Goal: Task Accomplishment & Management: Complete application form

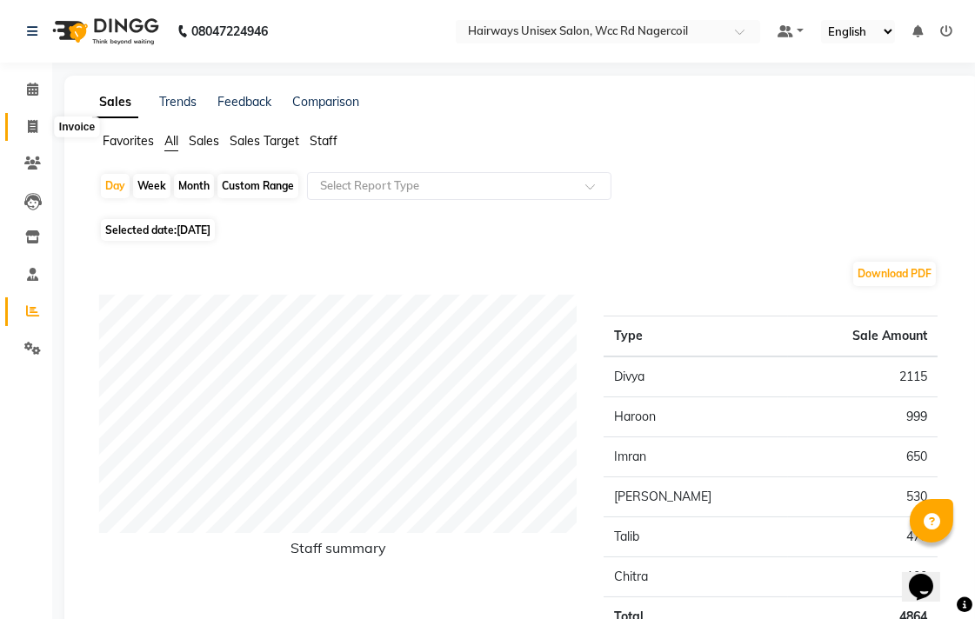
click at [28, 129] on icon at bounding box center [33, 126] width 10 height 13
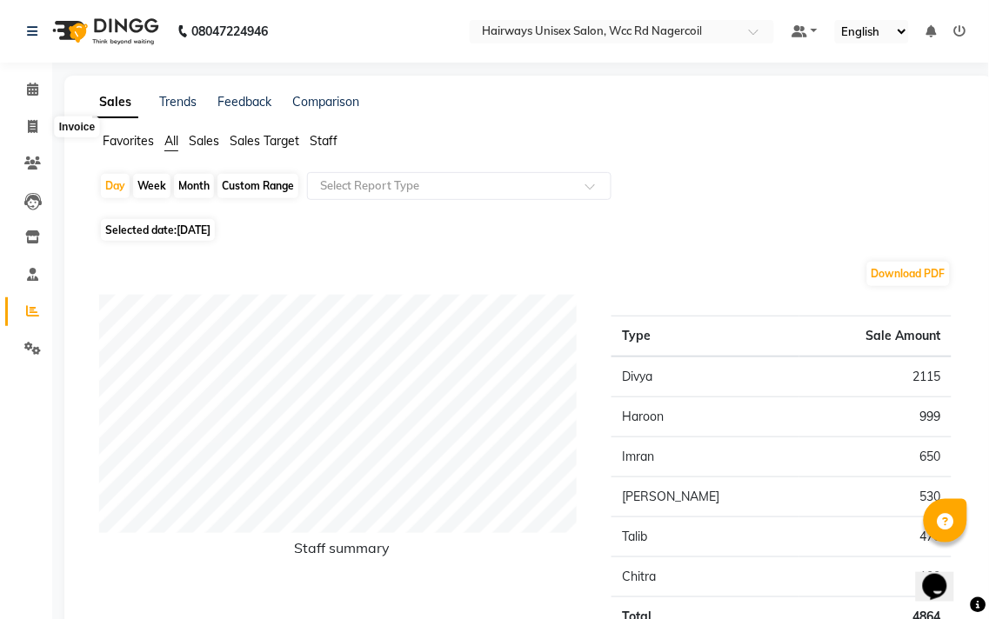
select select "6523"
select select "service"
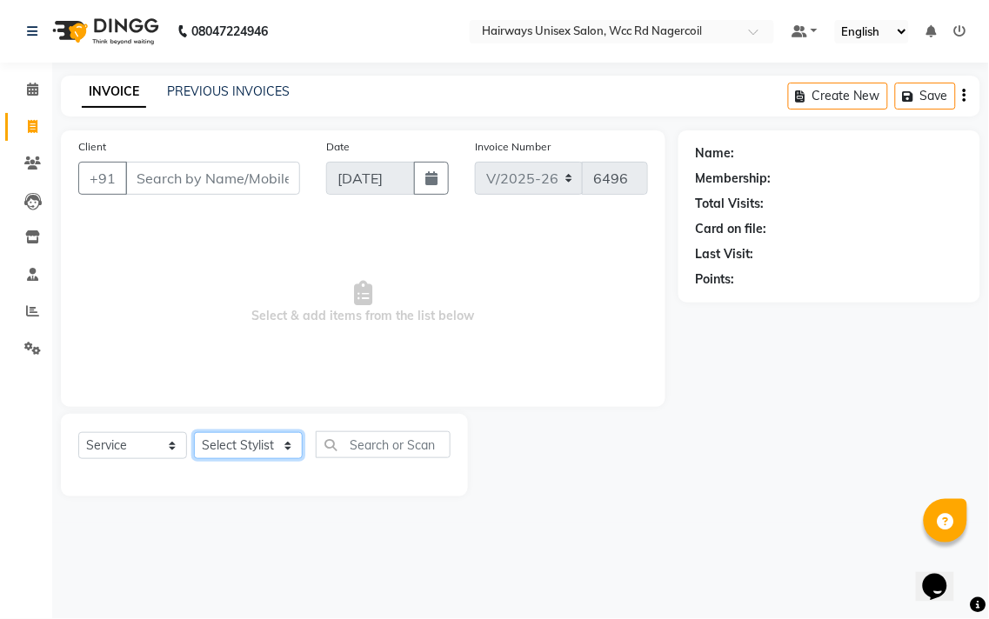
click at [246, 452] on select "Select Stylist" at bounding box center [248, 445] width 109 height 27
select select "49914"
click at [194, 433] on select "Select Stylist Admin Chitra divya [PERSON_NAME] [PERSON_NAME] Reception [PERSON…" at bounding box center [248, 445] width 109 height 27
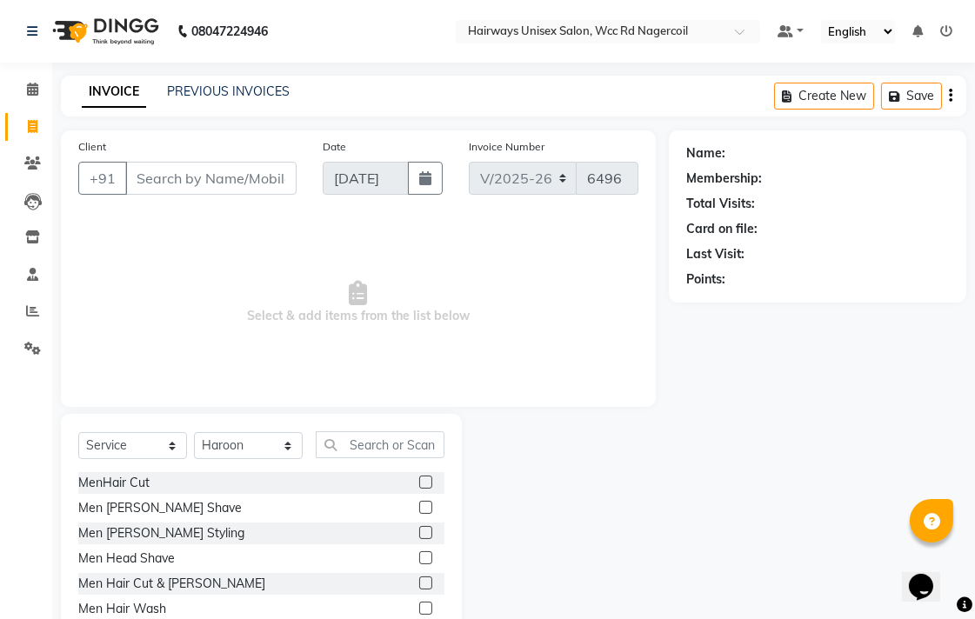
click at [419, 581] on label at bounding box center [425, 583] width 13 height 13
click at [419, 581] on input "checkbox" at bounding box center [424, 583] width 11 height 11
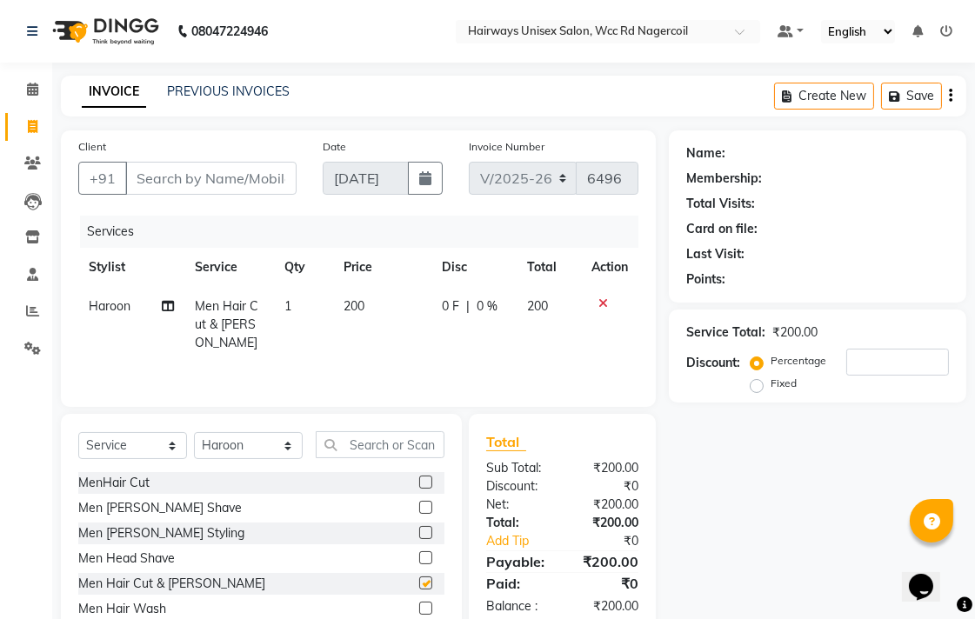
checkbox input "false"
click at [210, 177] on input "Client" at bounding box center [210, 178] width 171 height 33
type input "9"
type input "0"
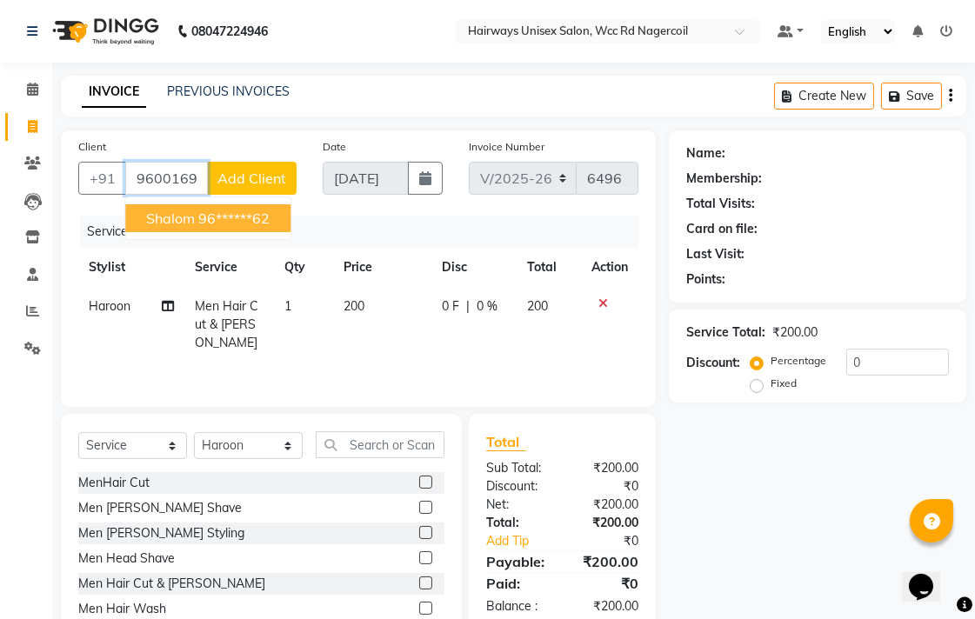
click at [224, 224] on ngb-highlight "96******62" at bounding box center [233, 218] width 71 height 17
type input "96******62"
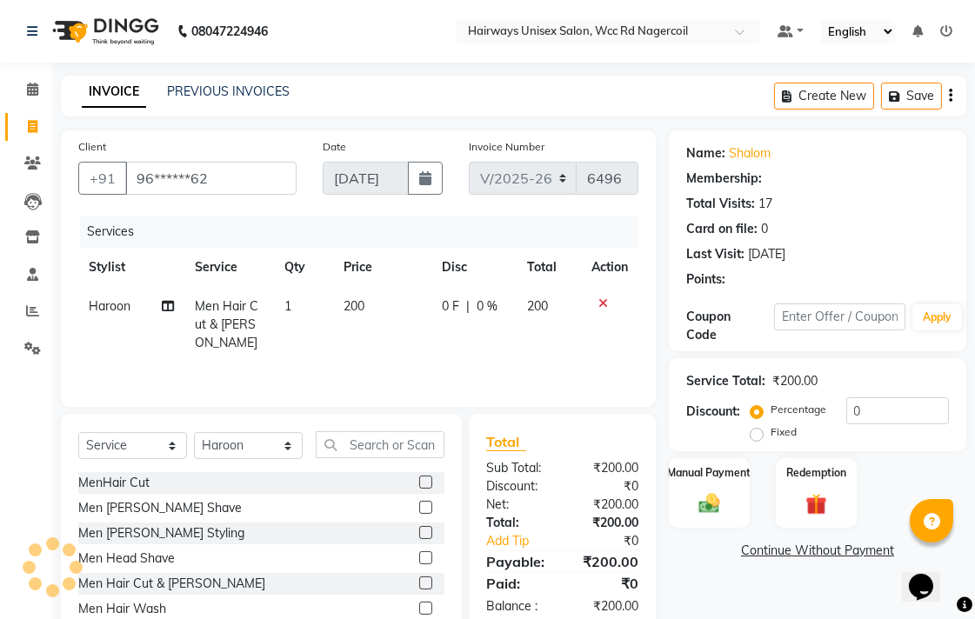
select select "1: Object"
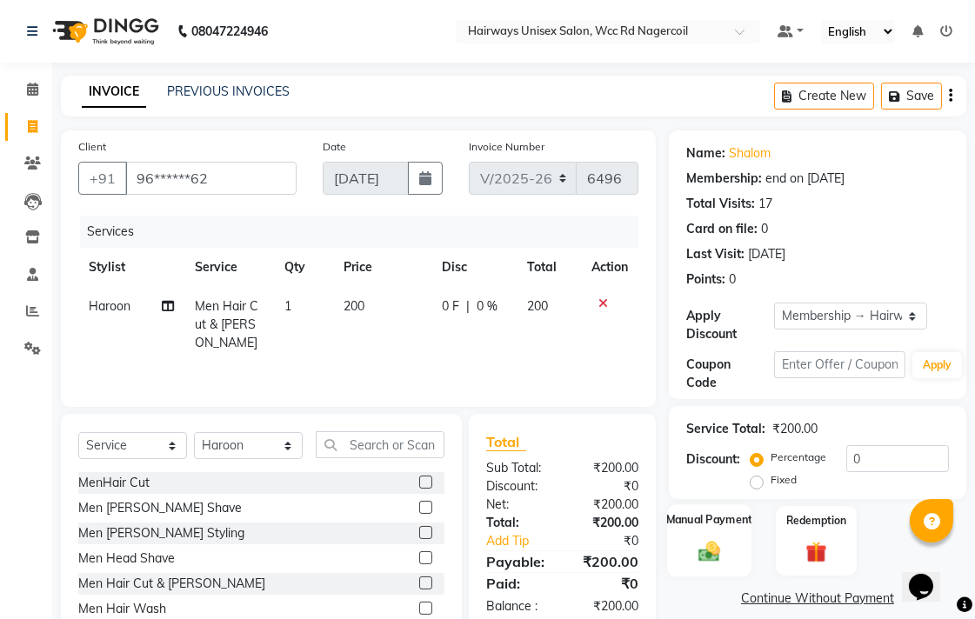
click at [714, 545] on img at bounding box center [709, 550] width 36 height 25
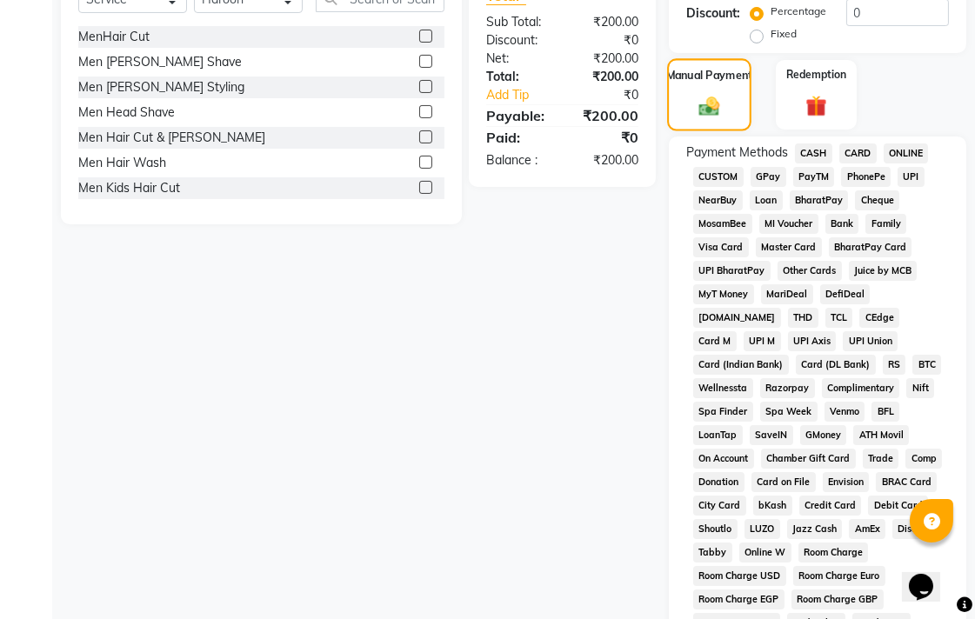
scroll to position [483, 0]
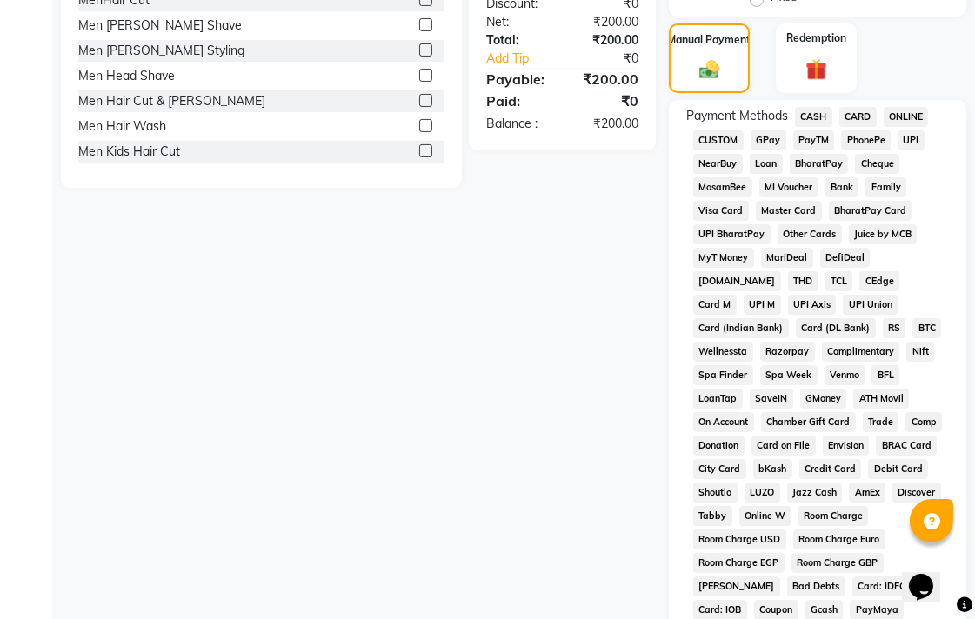
click at [910, 146] on span "UPI" at bounding box center [911, 140] width 27 height 20
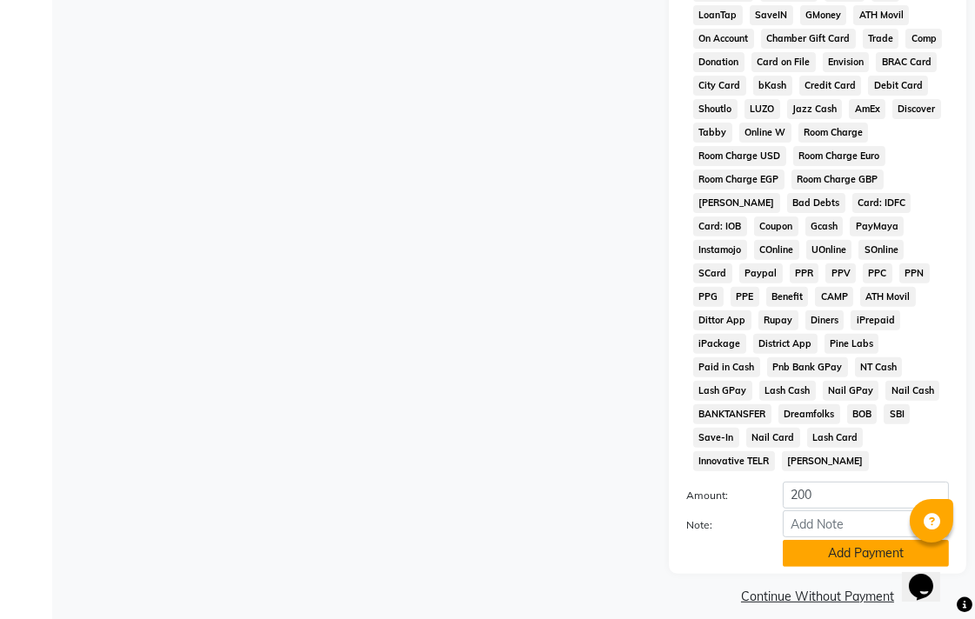
click at [814, 540] on button "Add Payment" at bounding box center [866, 553] width 166 height 27
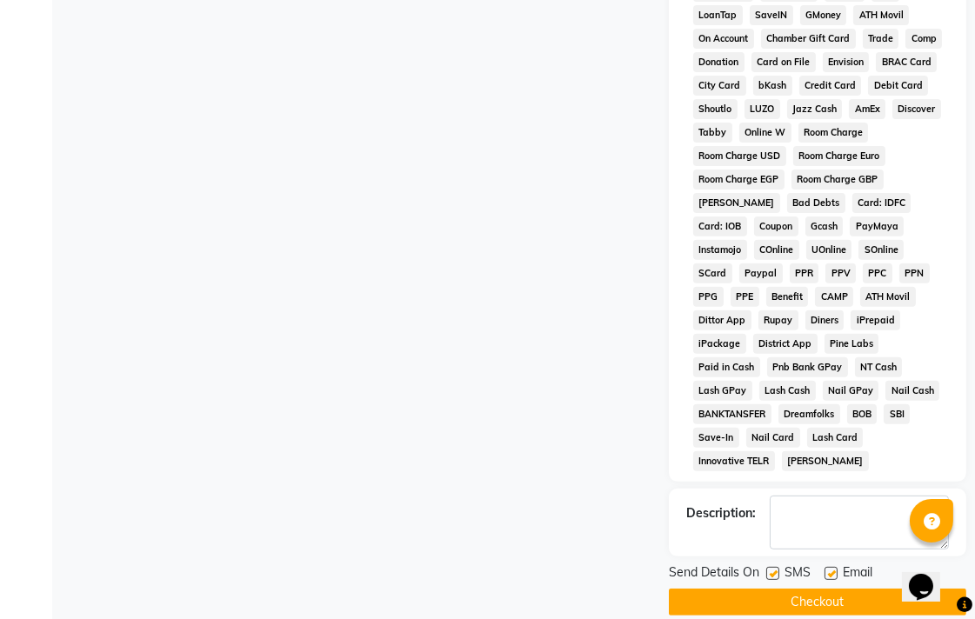
click at [831, 594] on button "Checkout" at bounding box center [817, 602] width 297 height 27
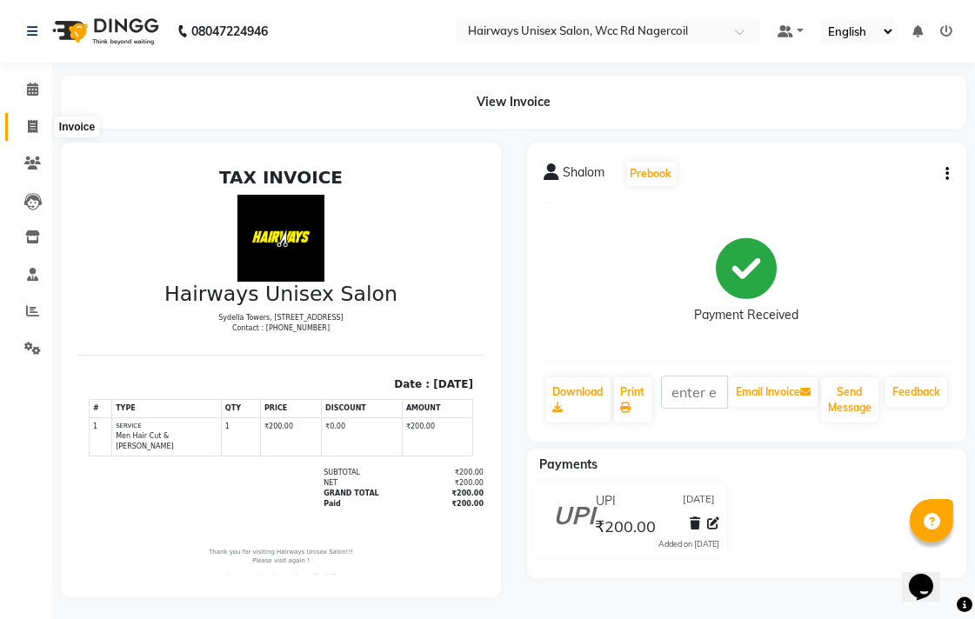
click at [41, 123] on span at bounding box center [32, 127] width 30 height 20
select select "service"
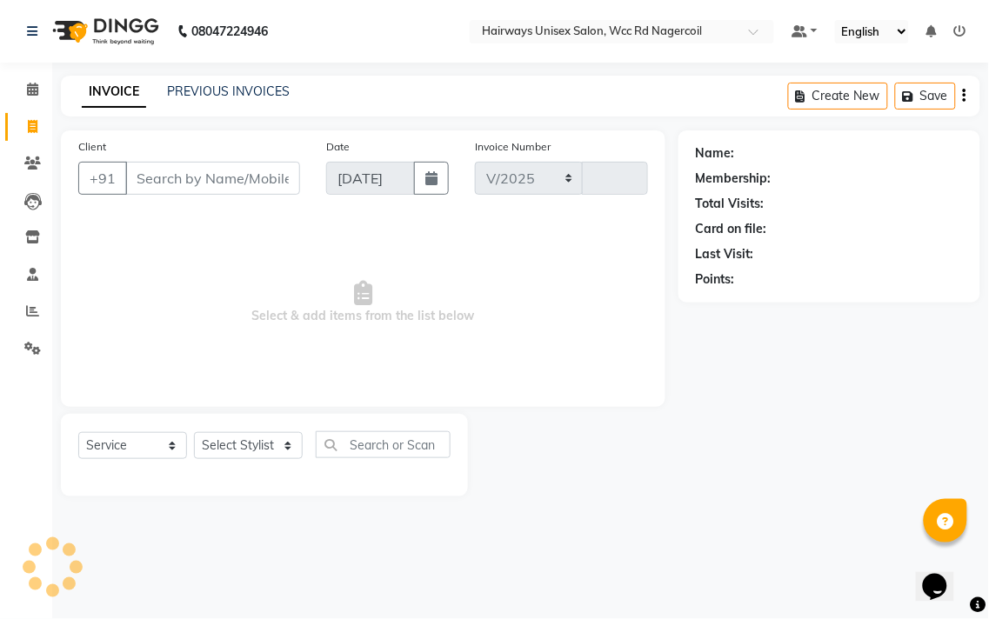
select select "6523"
type input "6497"
click at [257, 444] on select "Select Stylist" at bounding box center [248, 445] width 109 height 27
select select "49917"
click at [194, 433] on select "Select Stylist Admin Chitra divya [PERSON_NAME] [PERSON_NAME] Reception [PERSON…" at bounding box center [248, 445] width 109 height 27
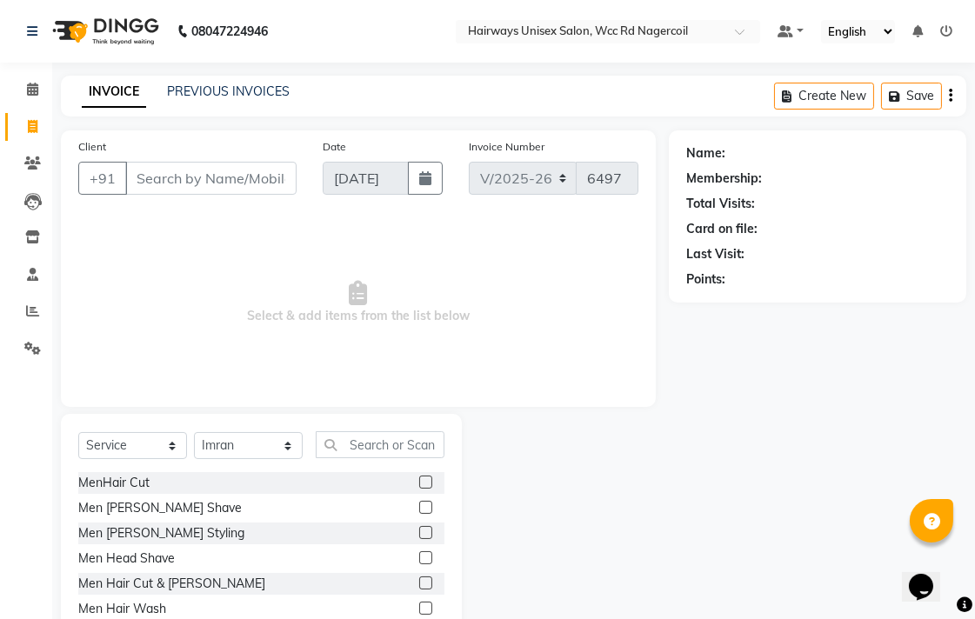
click at [419, 585] on label at bounding box center [425, 583] width 13 height 13
click at [419, 585] on input "checkbox" at bounding box center [424, 583] width 11 height 11
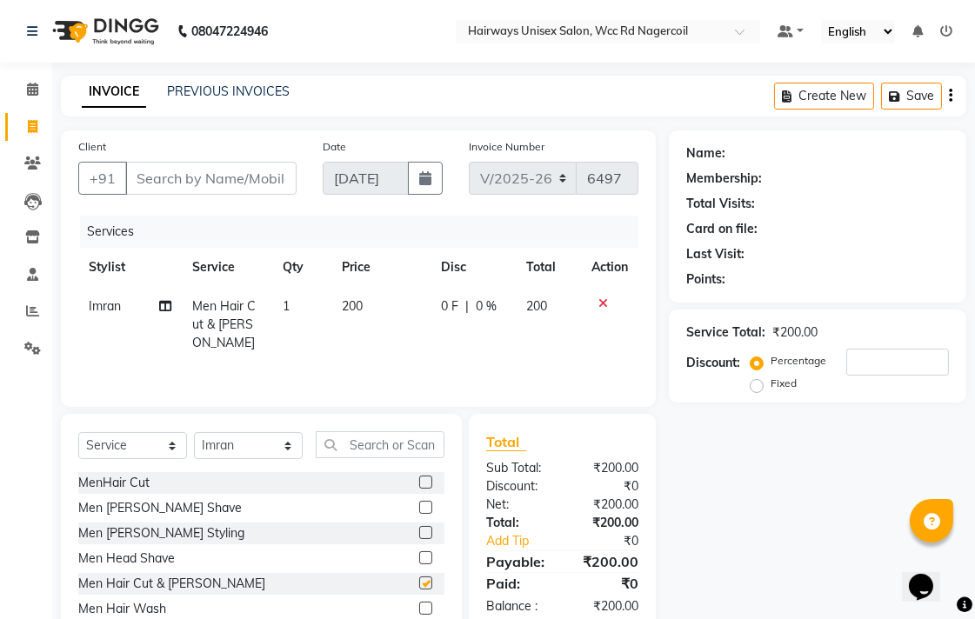
checkbox input "false"
click at [277, 193] on input "Client" at bounding box center [210, 178] width 171 height 33
type input "9"
type input "0"
type input "9488710738"
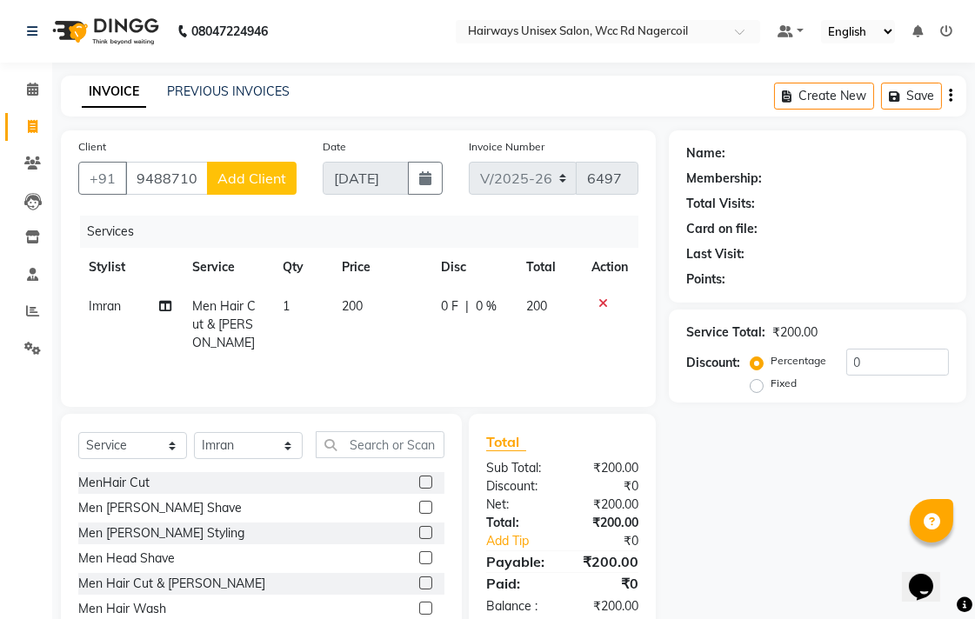
click at [284, 194] on button "Add Client" at bounding box center [252, 178] width 90 height 33
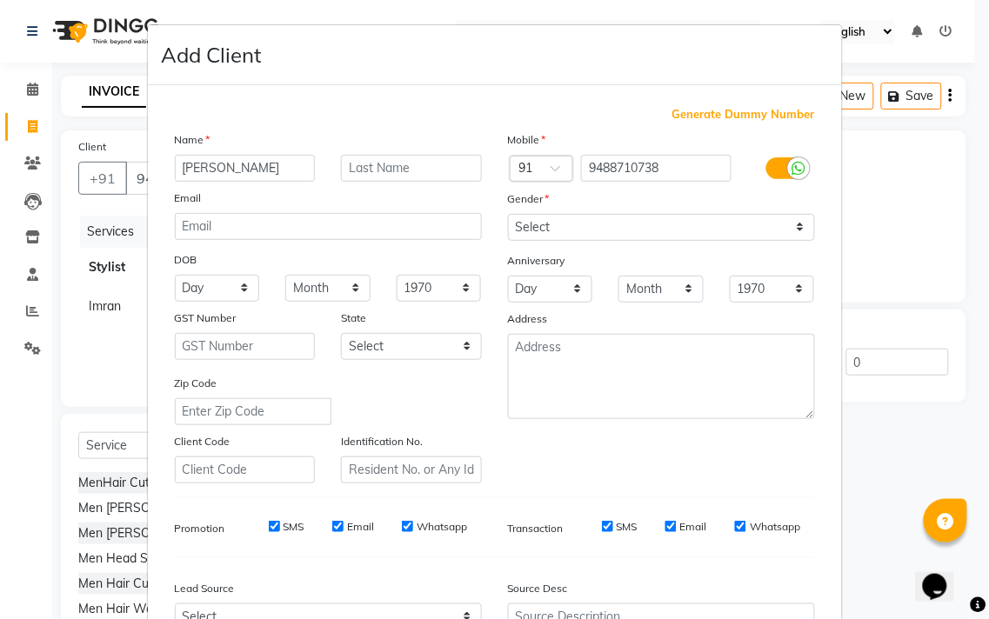
type input "[PERSON_NAME]"
drag, startPoint x: 609, startPoint y: 224, endPoint x: 598, endPoint y: 231, distance: 13.0
click at [609, 224] on select "Select [DEMOGRAPHIC_DATA] [DEMOGRAPHIC_DATA] Other Prefer Not To Say" at bounding box center [661, 227] width 307 height 27
select select "[DEMOGRAPHIC_DATA]"
click at [508, 214] on select "Select [DEMOGRAPHIC_DATA] [DEMOGRAPHIC_DATA] Other Prefer Not To Say" at bounding box center [661, 227] width 307 height 27
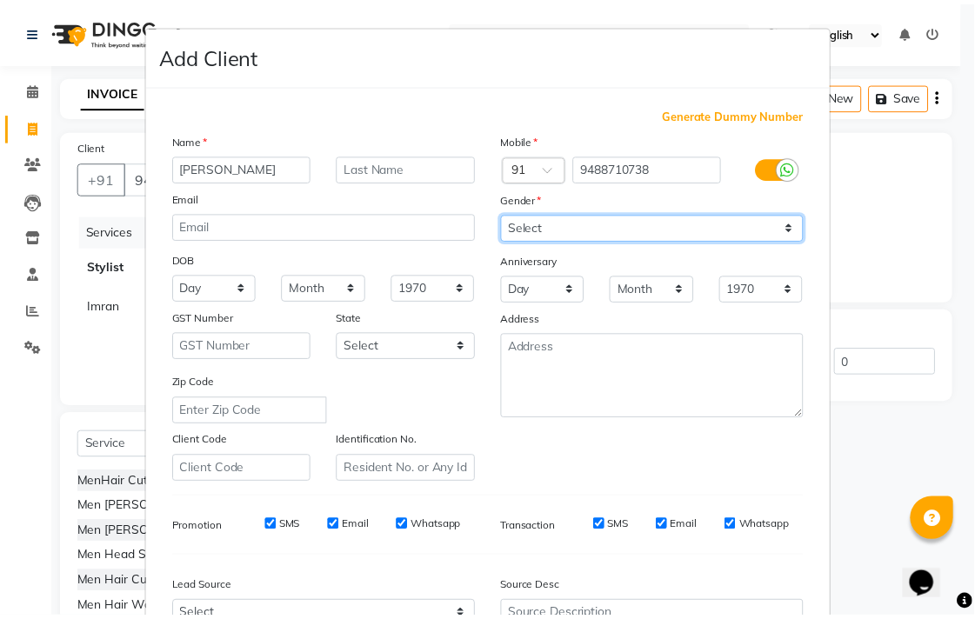
scroll to position [184, 0]
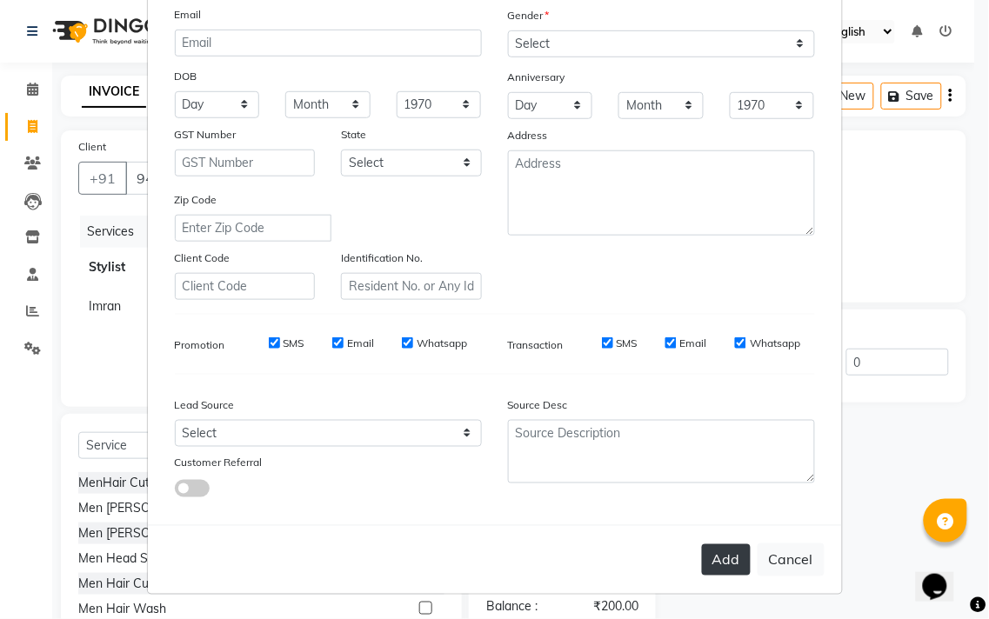
click at [726, 554] on button "Add" at bounding box center [726, 559] width 49 height 31
type input "94******38"
select select
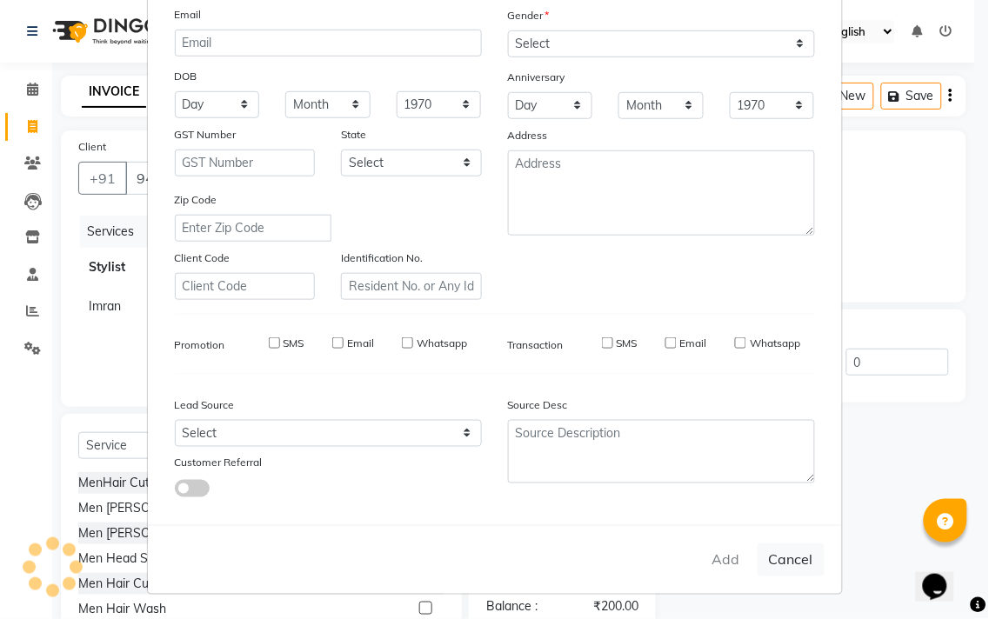
select select
checkbox input "false"
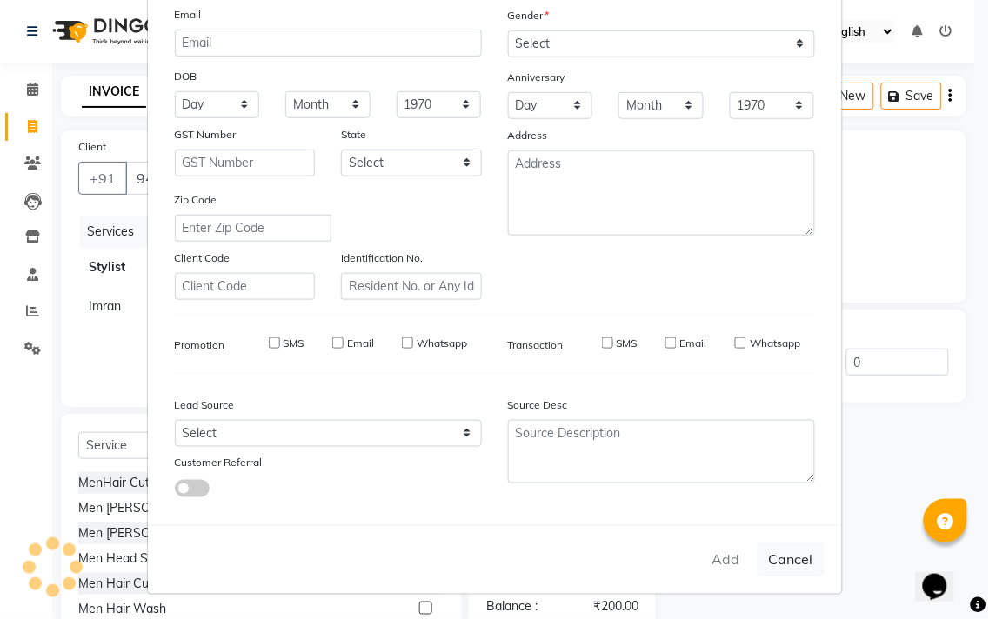
checkbox input "false"
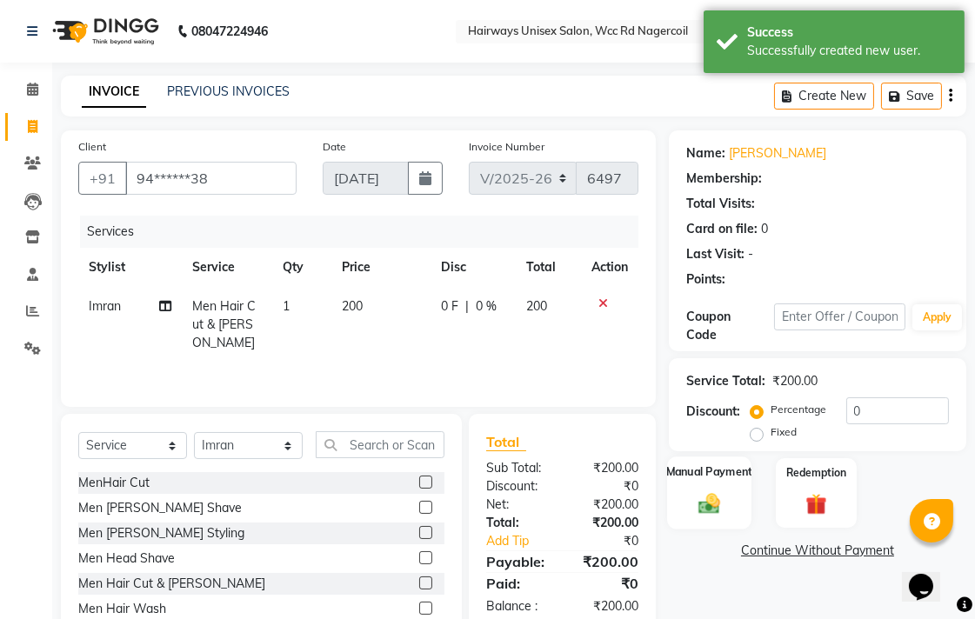
click at [728, 514] on div "Manual Payment" at bounding box center [709, 493] width 84 height 73
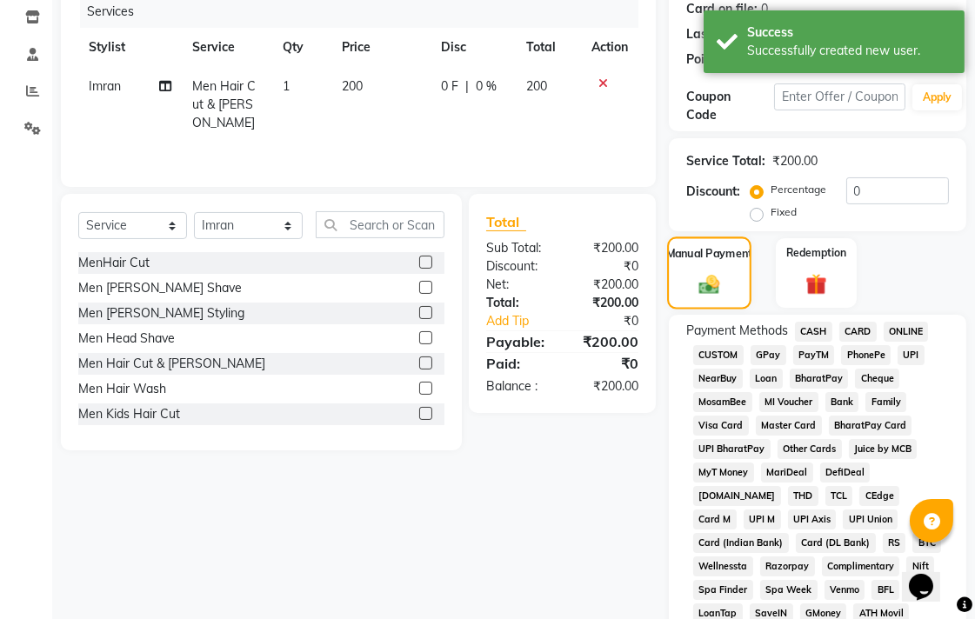
scroll to position [290, 0]
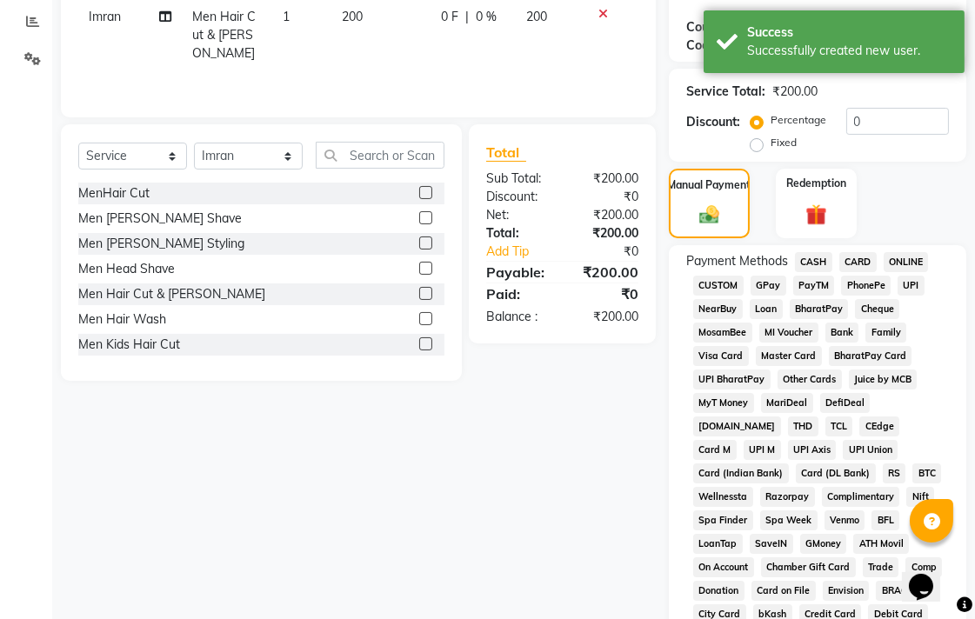
click at [901, 283] on span "UPI" at bounding box center [911, 286] width 27 height 20
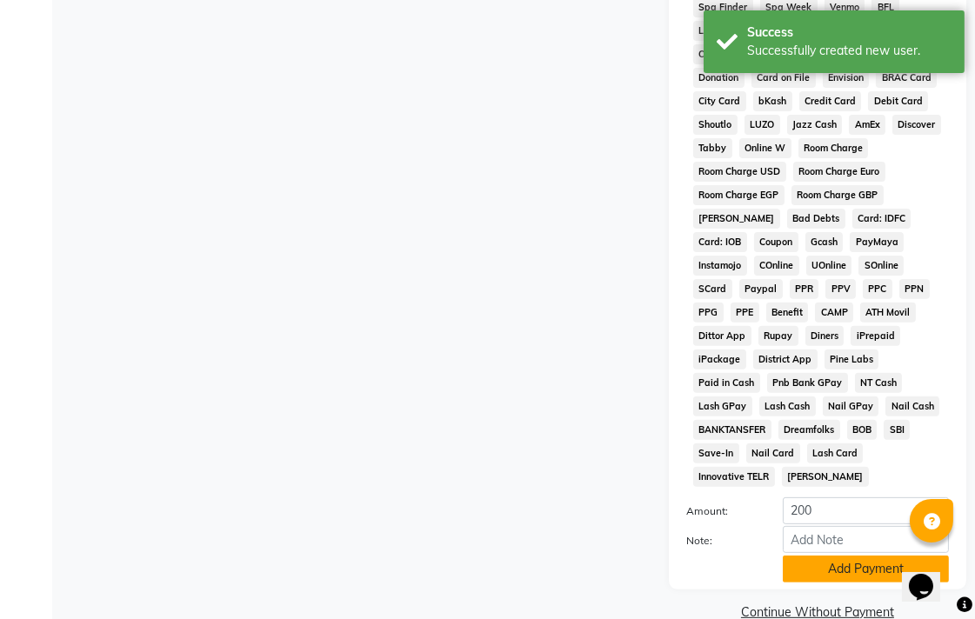
scroll to position [818, 0]
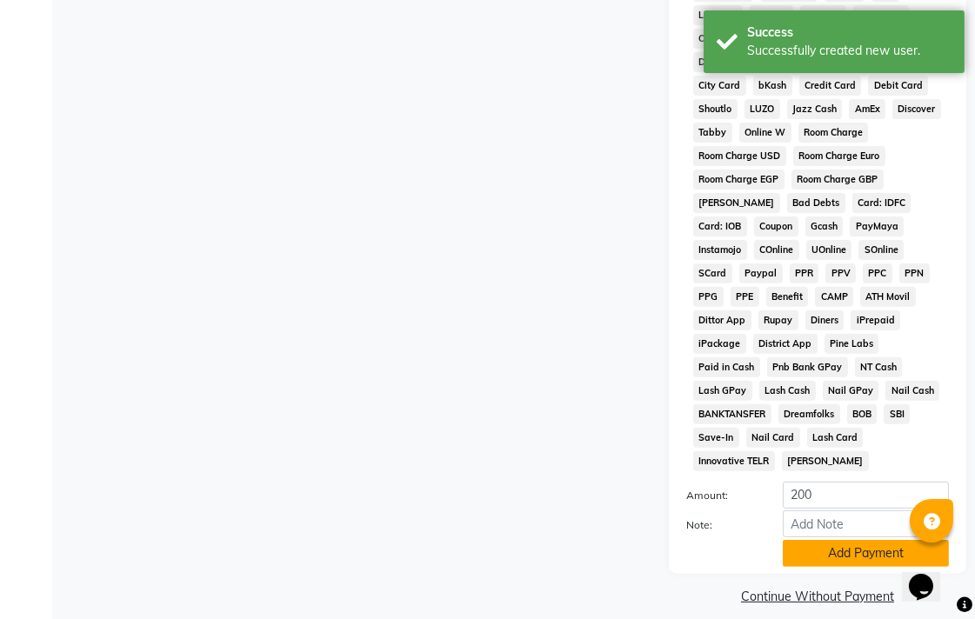
click at [811, 540] on button "Add Payment" at bounding box center [866, 553] width 166 height 27
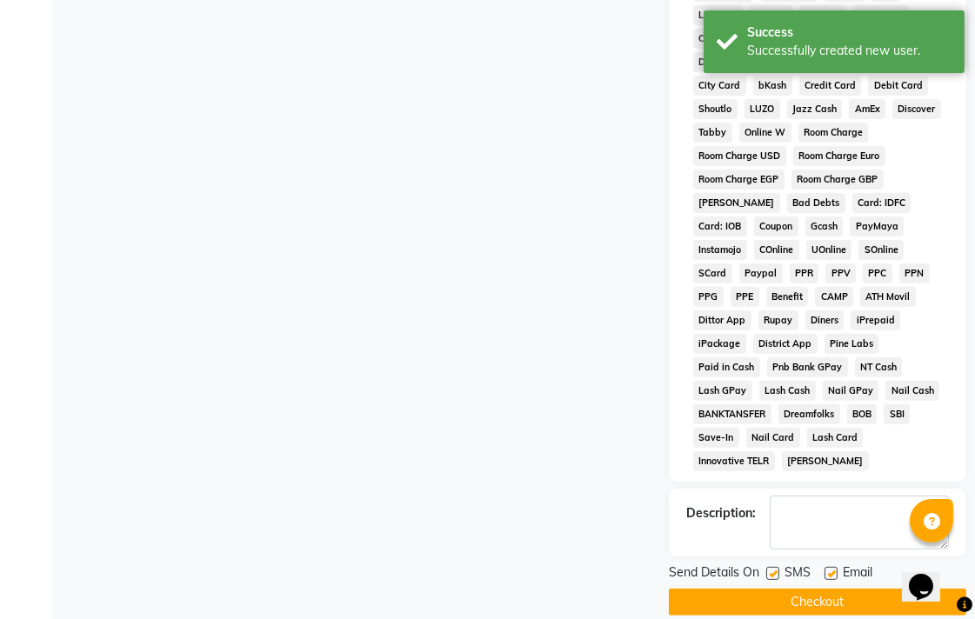
click at [849, 589] on button "Checkout" at bounding box center [817, 602] width 297 height 27
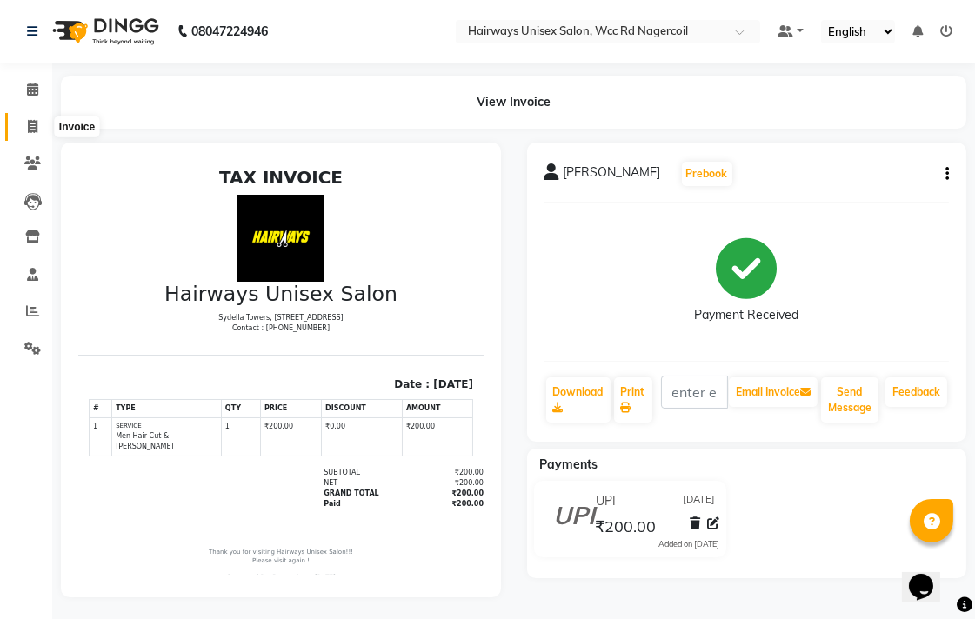
click at [18, 127] on span at bounding box center [32, 127] width 30 height 20
select select "service"
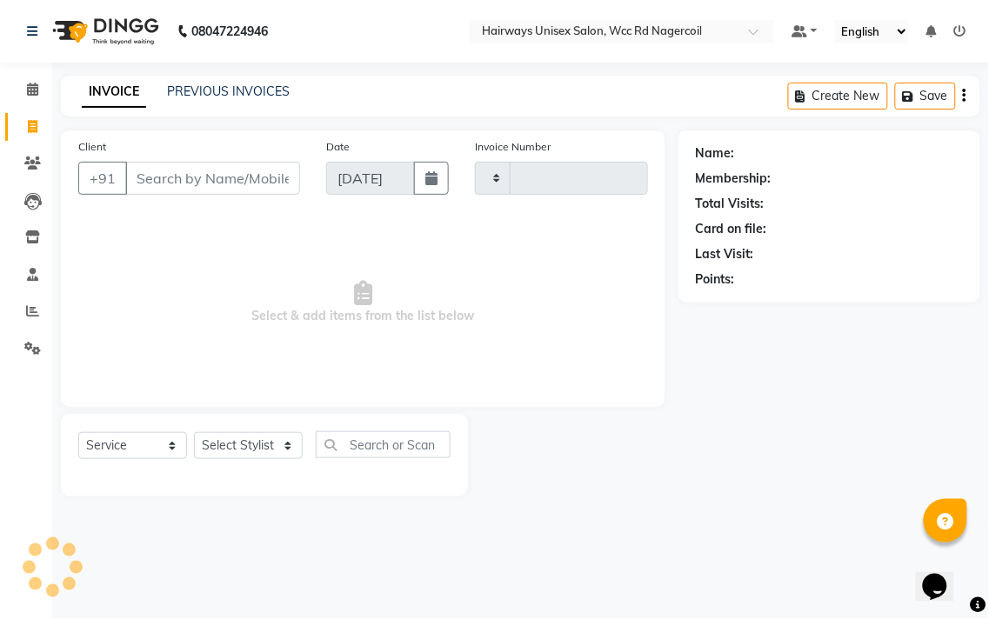
type input "6498"
select select "6523"
click at [42, 310] on span at bounding box center [32, 312] width 30 height 20
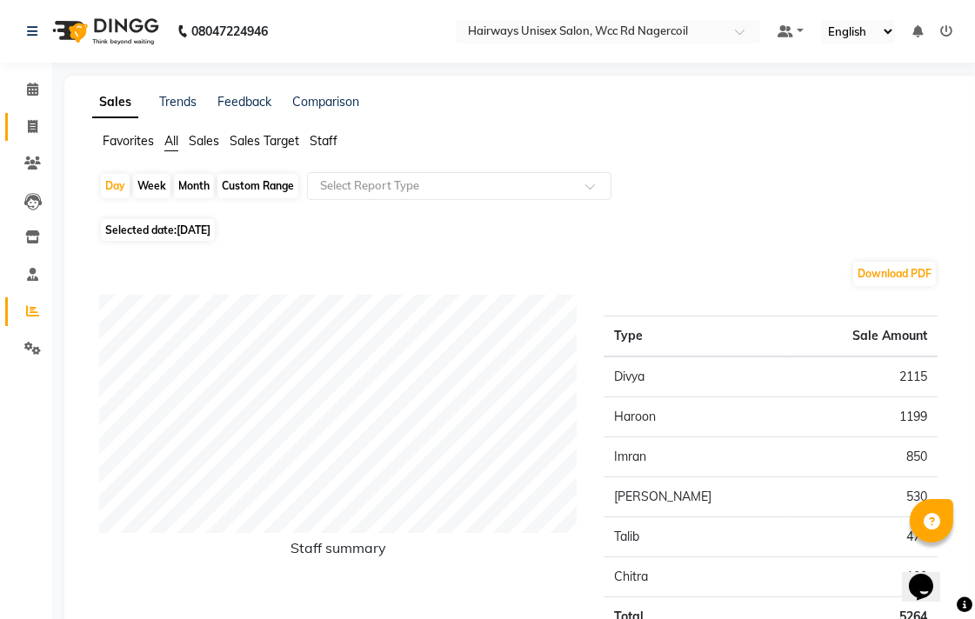
click at [28, 115] on link "Invoice" at bounding box center [26, 127] width 42 height 29
select select "service"
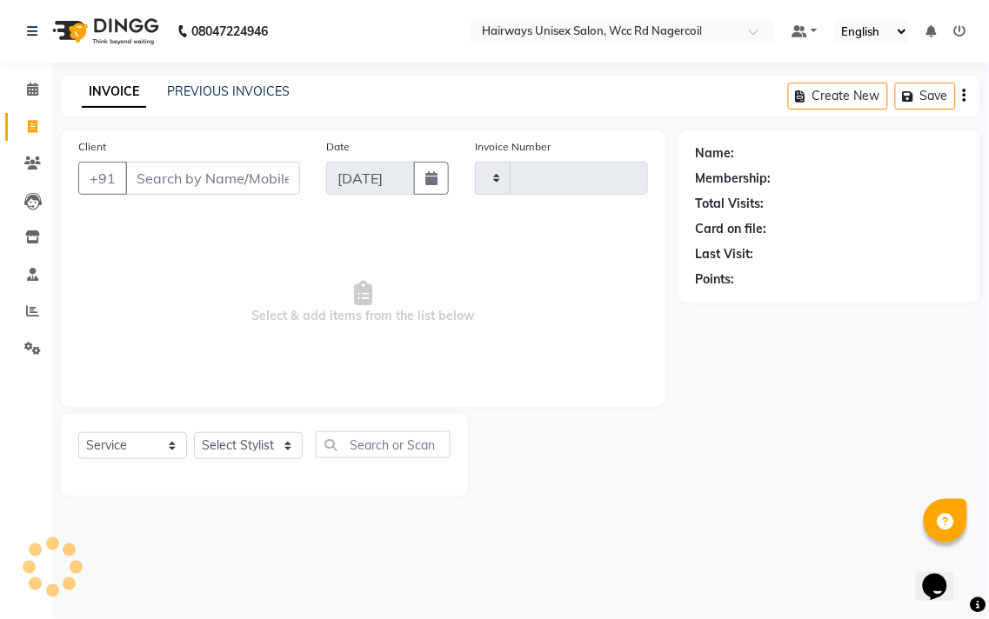
type input "6498"
select select "6523"
click at [27, 314] on icon at bounding box center [32, 310] width 13 height 13
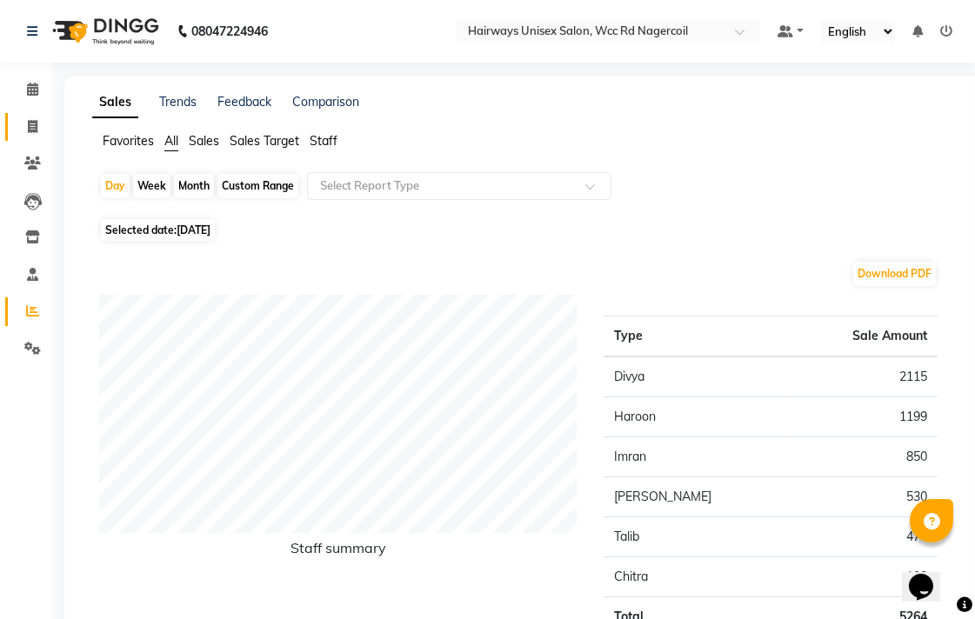
click at [28, 137] on link "Invoice" at bounding box center [26, 127] width 42 height 29
select select "service"
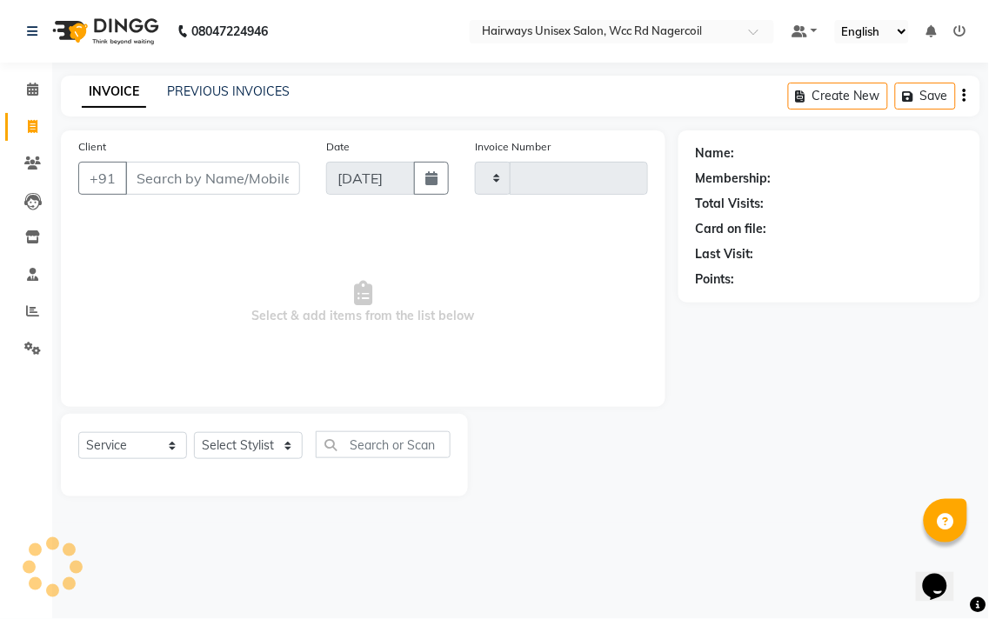
type input "6498"
select select "6523"
click at [215, 436] on select "Select Stylist" at bounding box center [248, 445] width 109 height 27
click at [639, 400] on div "Client +91 Date [DATE] Invoice Number V/2025 V/[PHONE_NUMBER] Select & add item…" at bounding box center [363, 268] width 604 height 277
click at [37, 308] on icon at bounding box center [32, 310] width 13 height 13
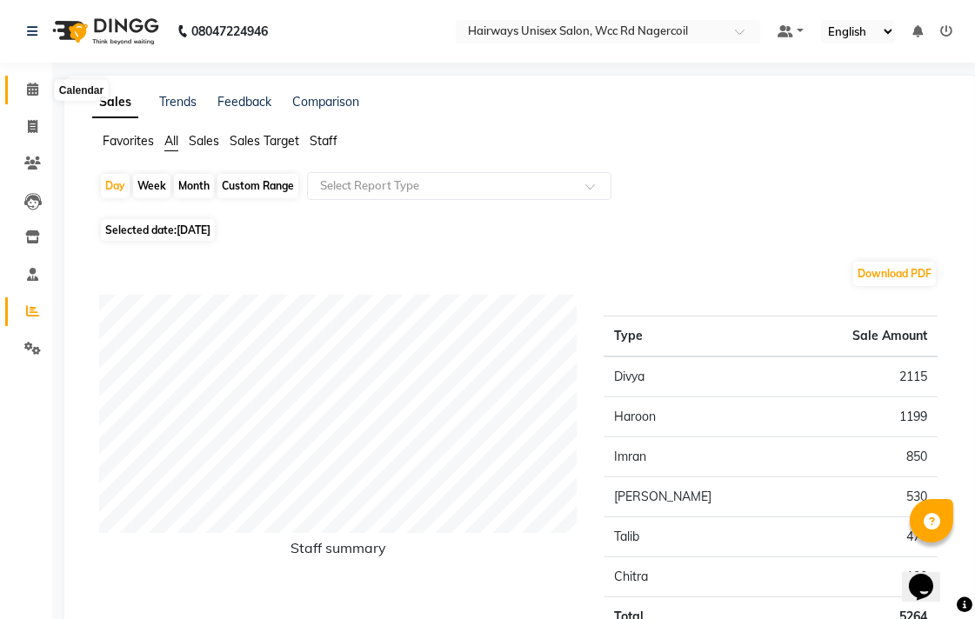
click at [18, 96] on span at bounding box center [32, 90] width 30 height 20
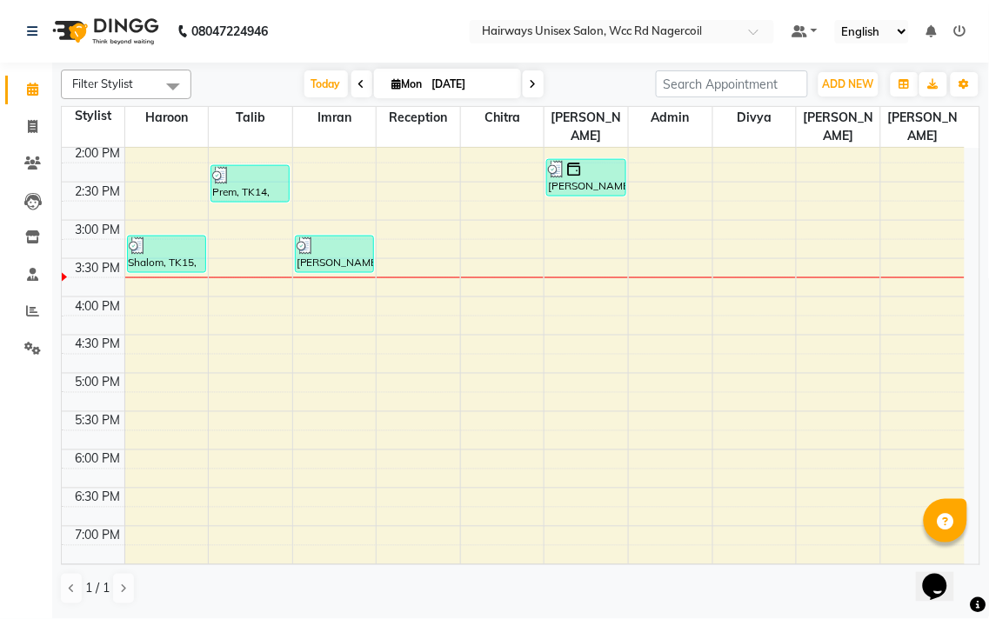
scroll to position [483, 0]
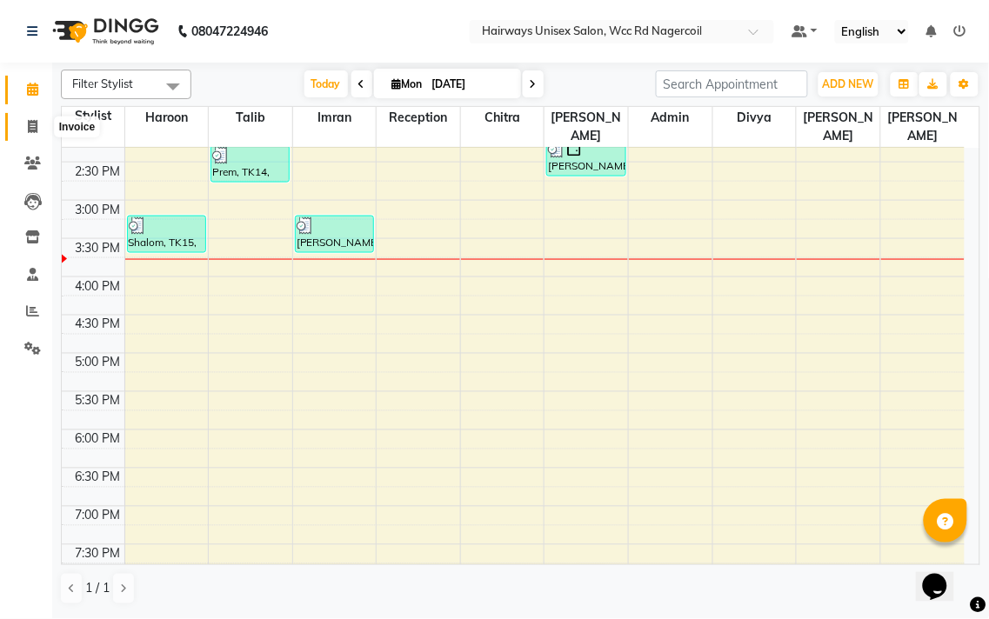
click at [20, 128] on span at bounding box center [32, 127] width 30 height 20
select select "service"
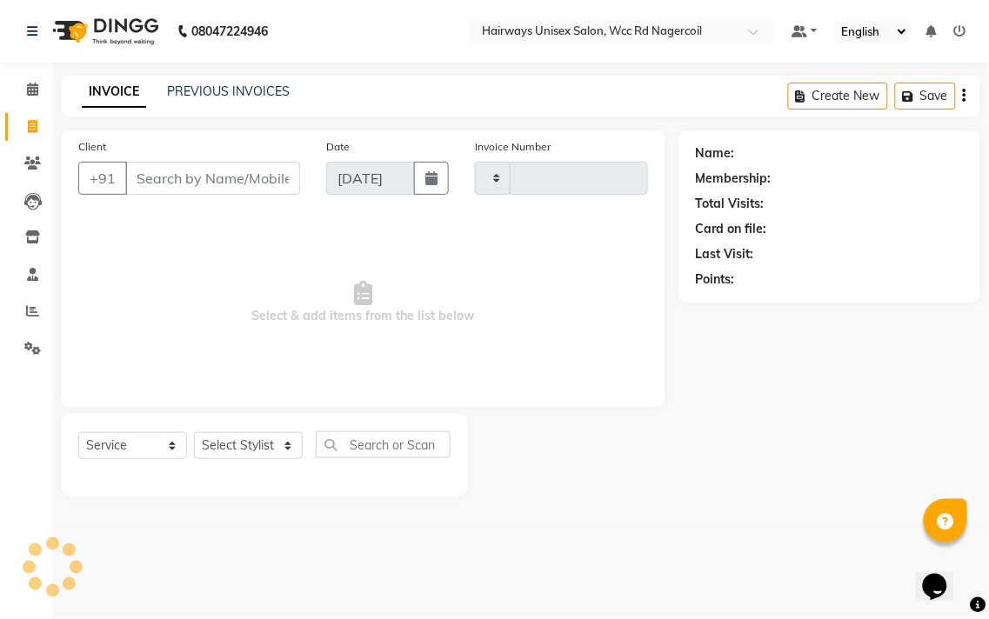
type input "6498"
select select "6523"
click at [30, 314] on icon at bounding box center [32, 310] width 13 height 13
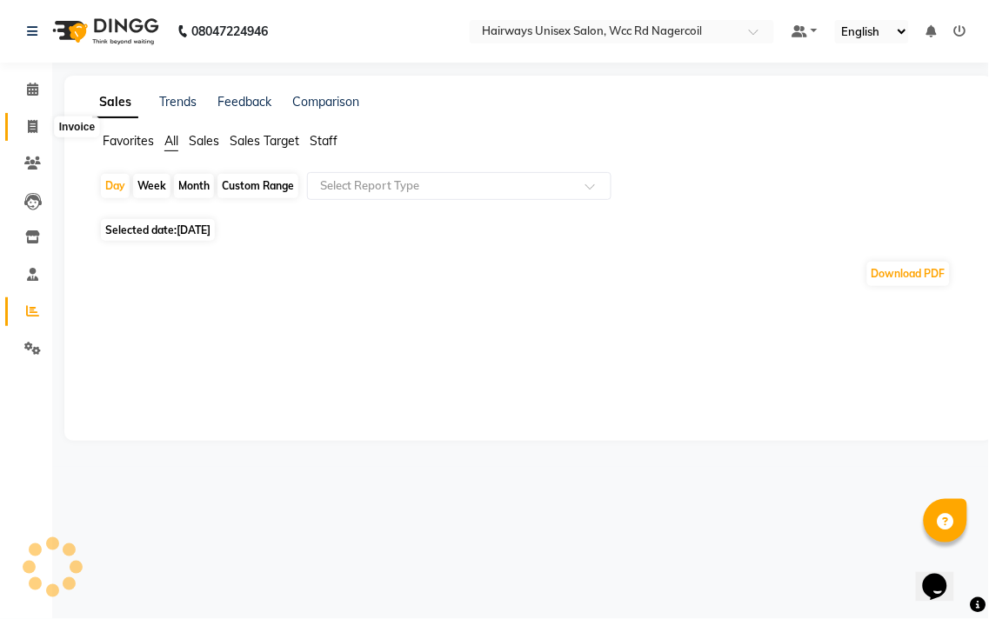
click at [30, 127] on icon at bounding box center [33, 126] width 10 height 13
select select "service"
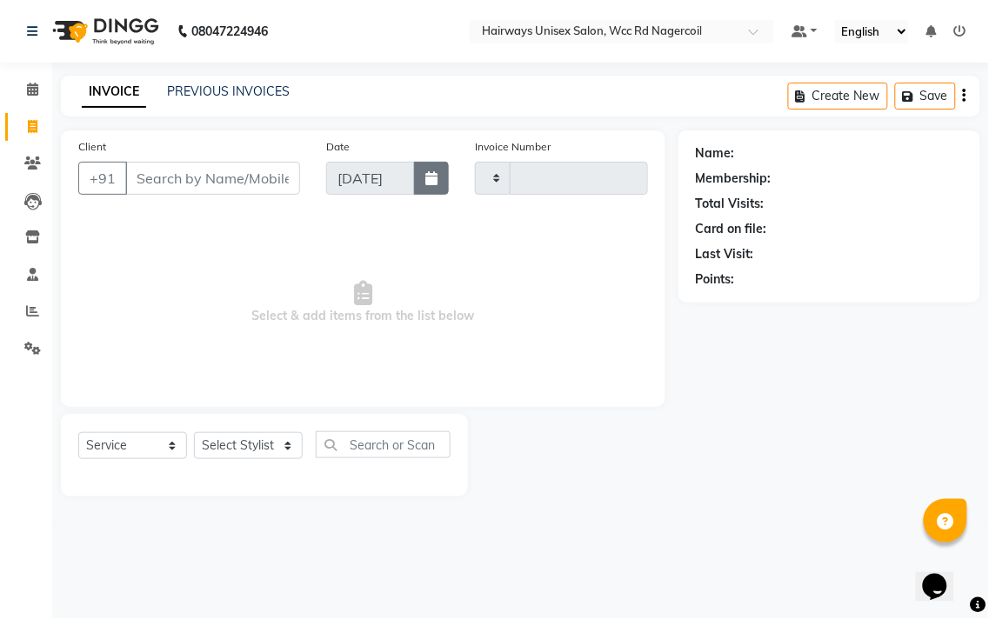
type input "6498"
select select "6523"
click at [41, 83] on span at bounding box center [32, 90] width 30 height 20
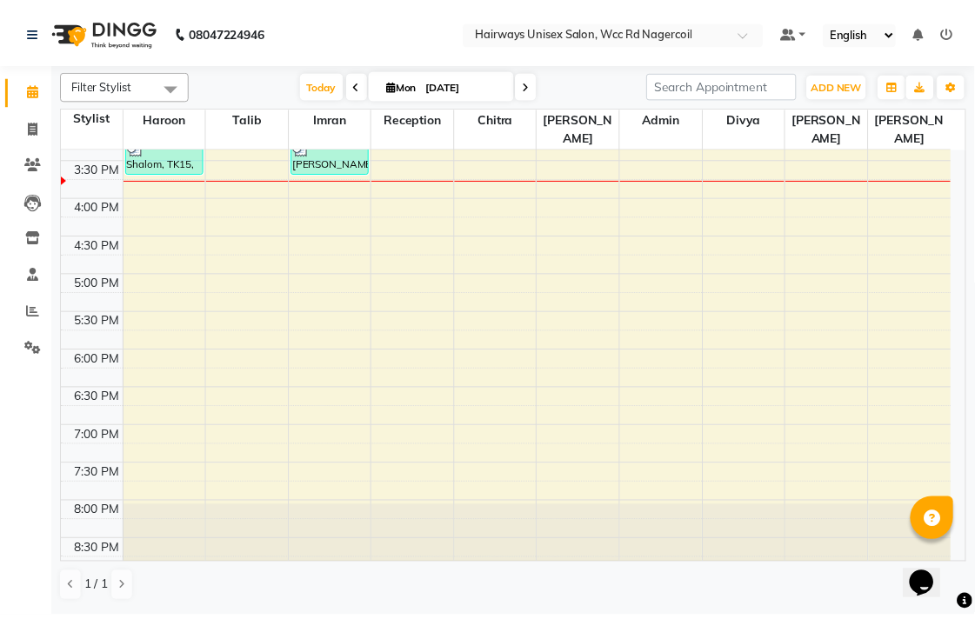
scroll to position [80, 0]
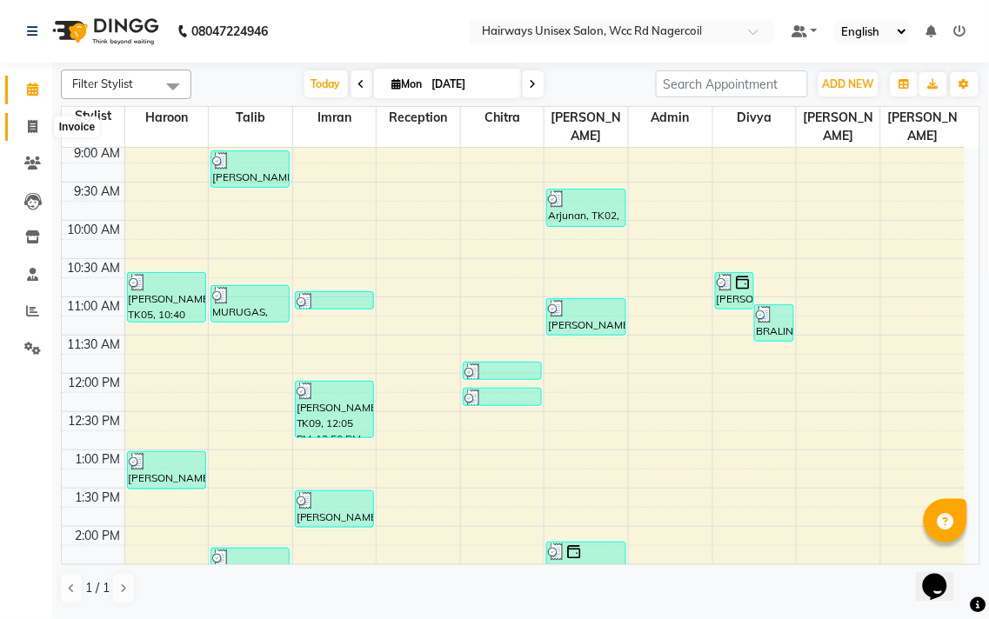
click at [21, 126] on span at bounding box center [32, 127] width 30 height 20
select select "service"
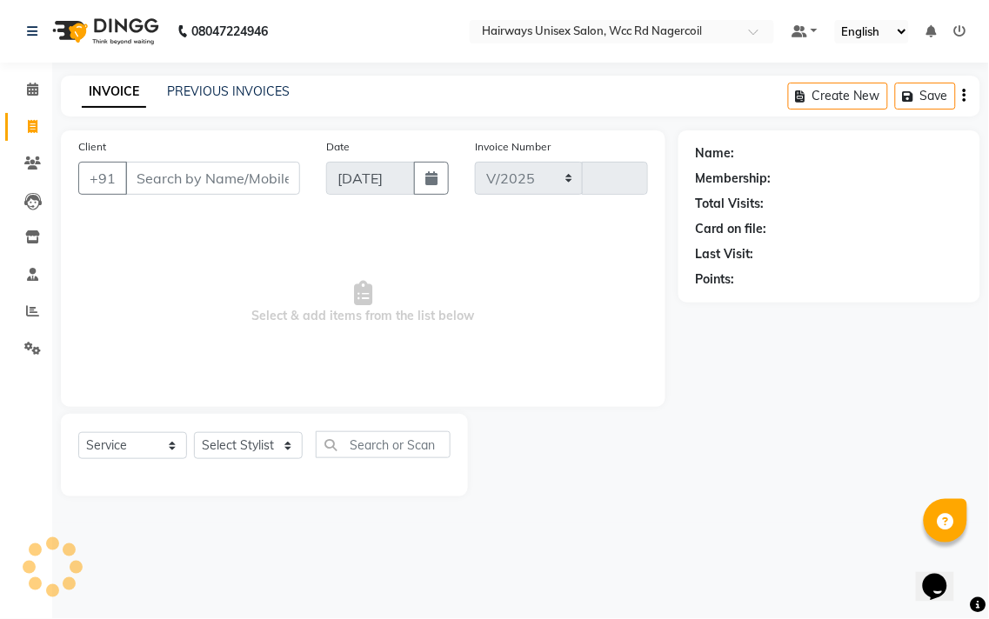
select select "6523"
type input "6498"
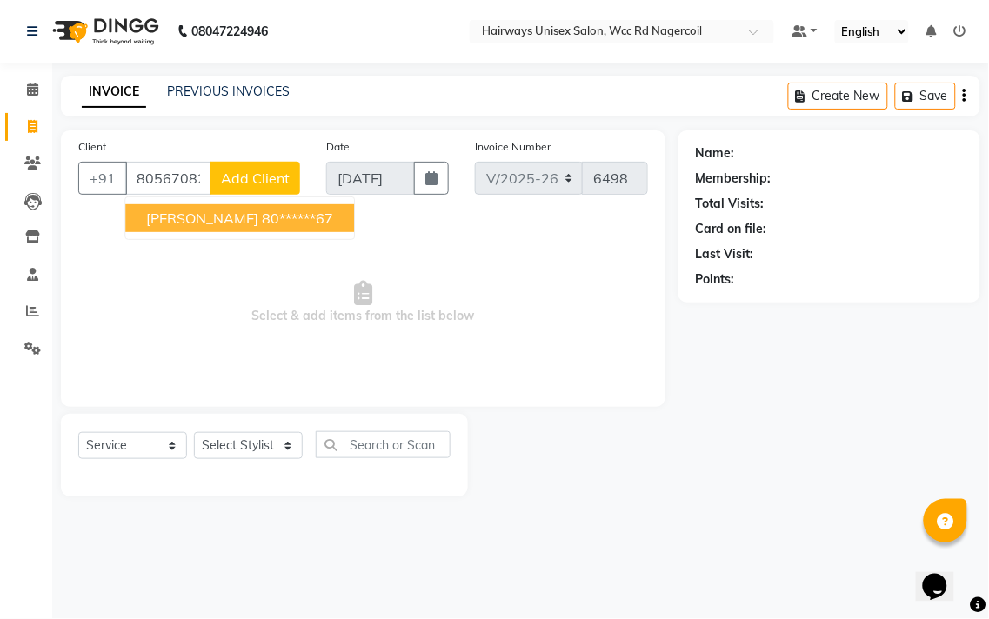
click at [131, 217] on button "[PERSON_NAME] 80******67" at bounding box center [239, 218] width 229 height 28
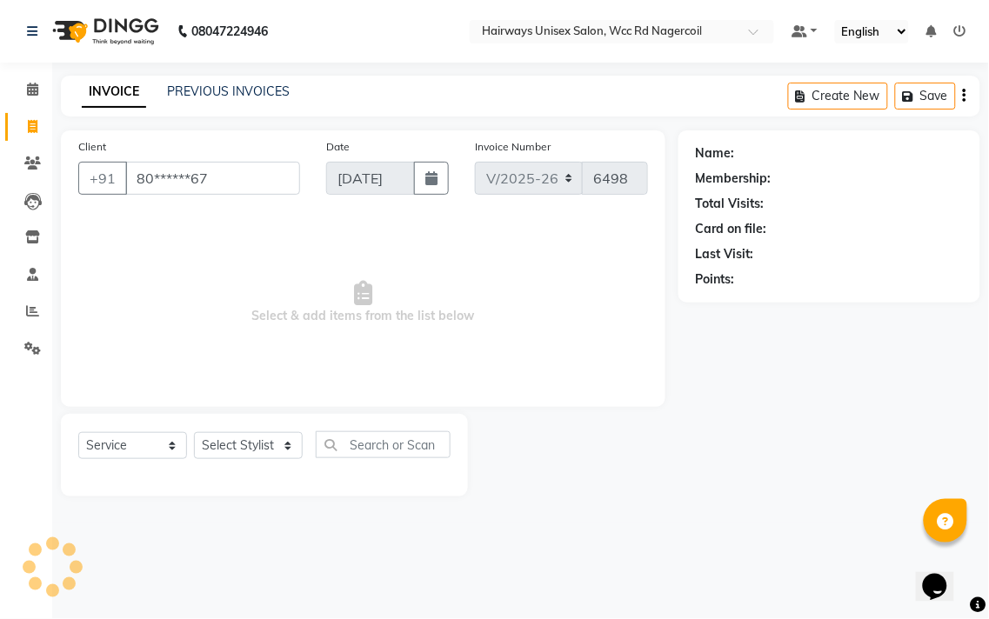
type input "80******67"
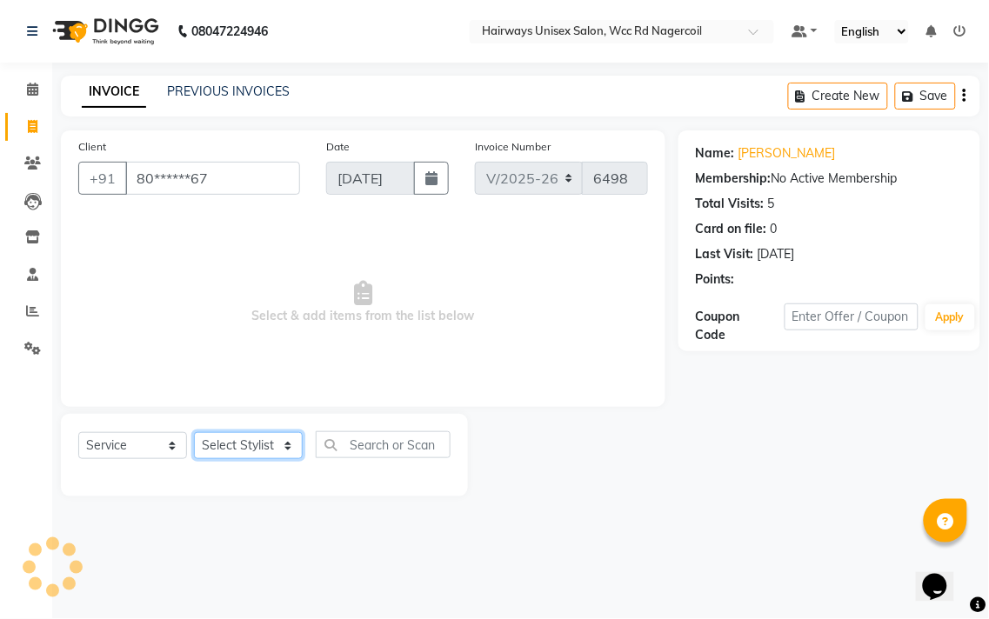
click at [238, 447] on select "Select Stylist Admin Chitra divya [PERSON_NAME] [PERSON_NAME] Reception [PERSON…" at bounding box center [248, 445] width 109 height 27
select select "67960"
click at [194, 433] on select "Select Stylist Admin Chitra divya [PERSON_NAME] [PERSON_NAME] Reception [PERSON…" at bounding box center [248, 445] width 109 height 27
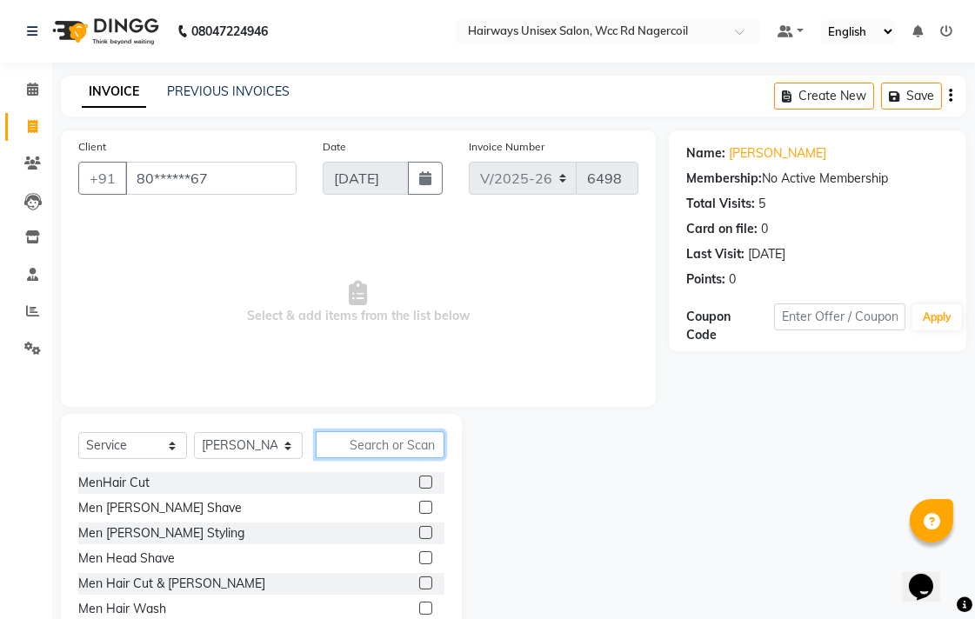
click at [426, 442] on input "text" at bounding box center [380, 444] width 129 height 27
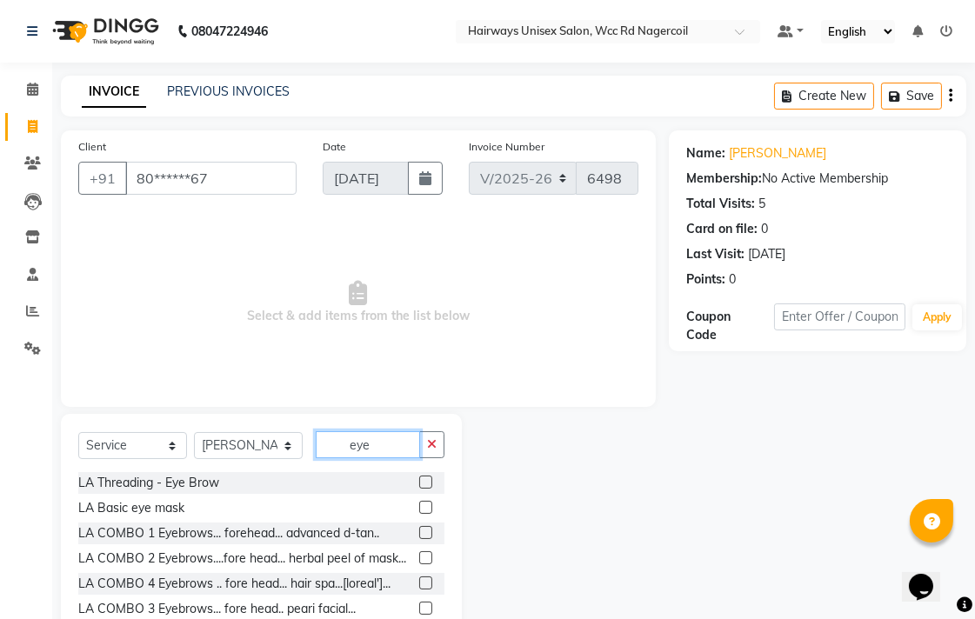
type input "eye"
click at [419, 478] on label at bounding box center [425, 482] width 13 height 13
click at [419, 478] on input "checkbox" at bounding box center [424, 482] width 11 height 11
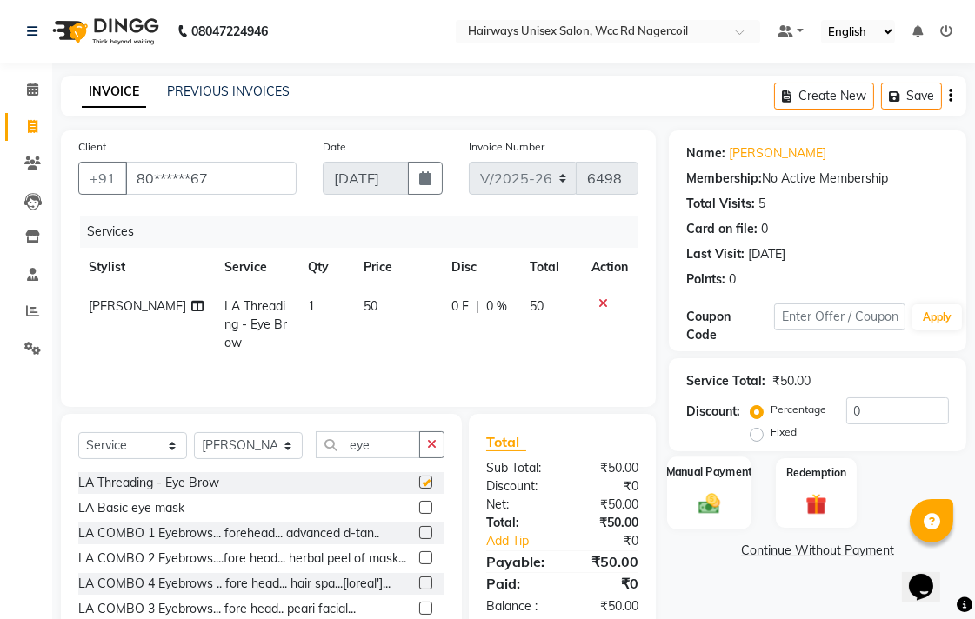
checkbox input "false"
click at [723, 511] on img at bounding box center [709, 502] width 36 height 25
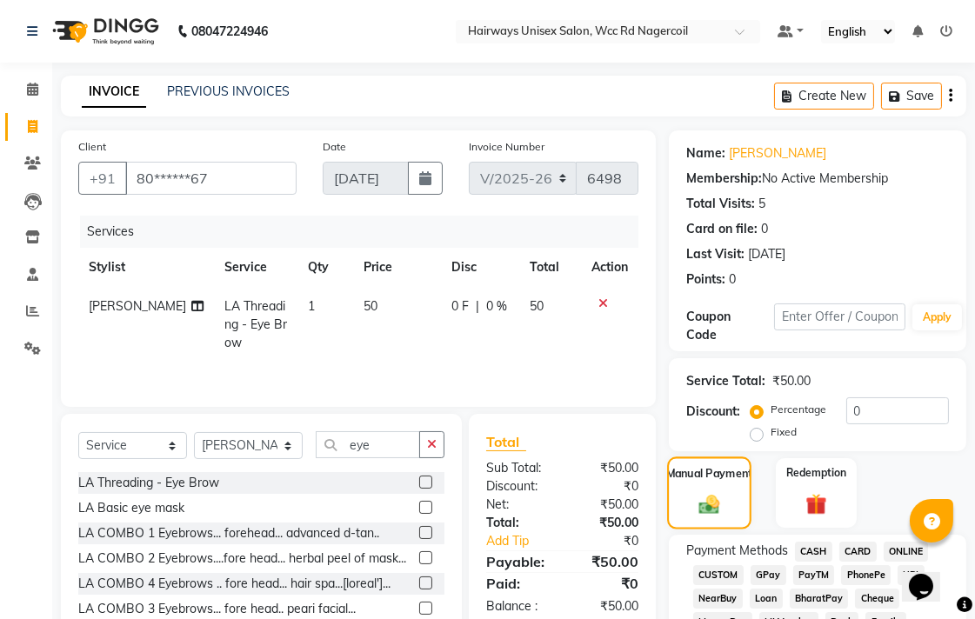
scroll to position [290, 0]
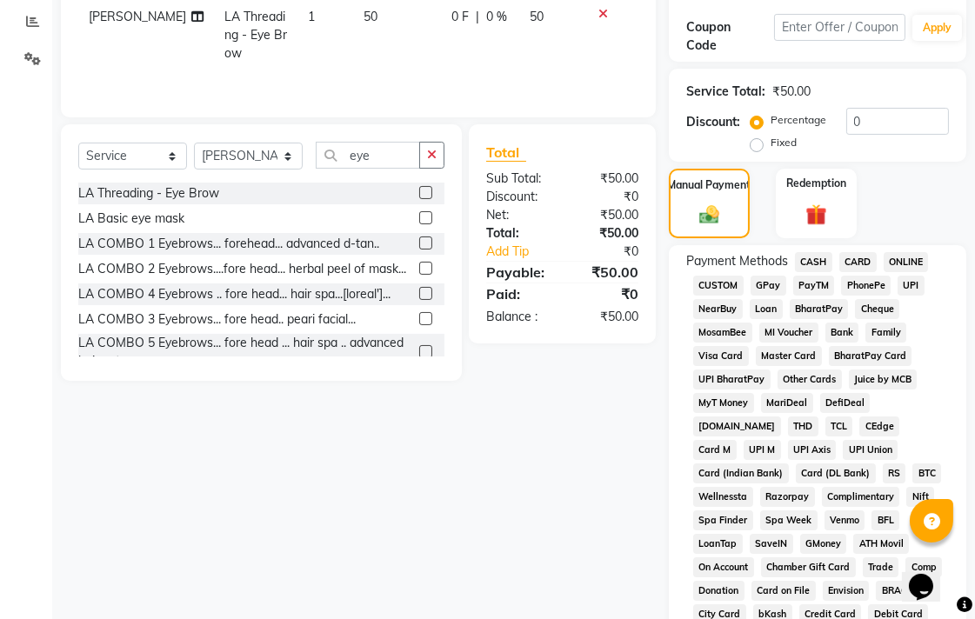
click at [810, 261] on span "CASH" at bounding box center [813, 262] width 37 height 20
click at [911, 290] on span "UPI" at bounding box center [911, 286] width 27 height 20
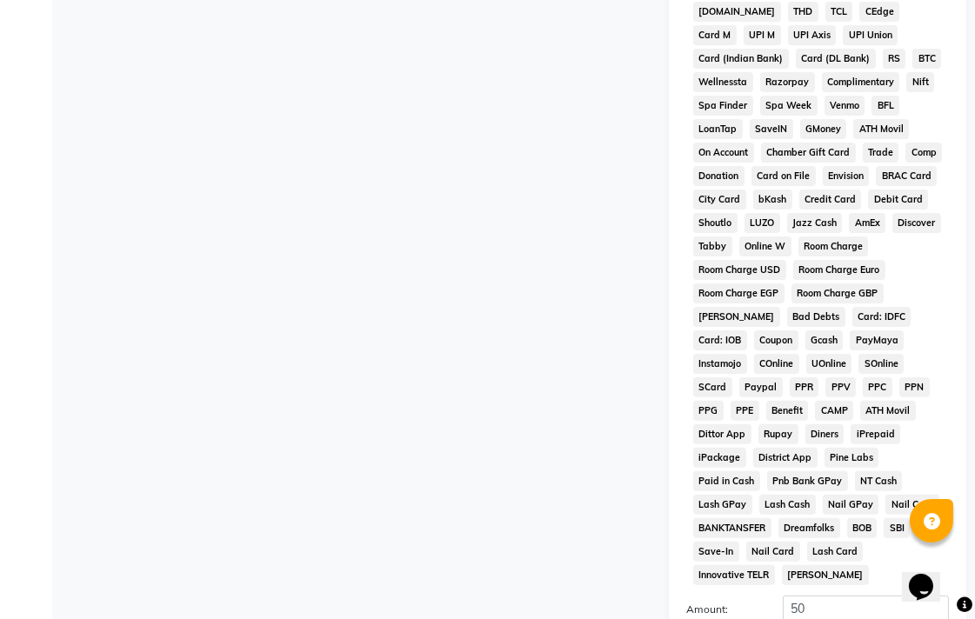
scroll to position [818, 0]
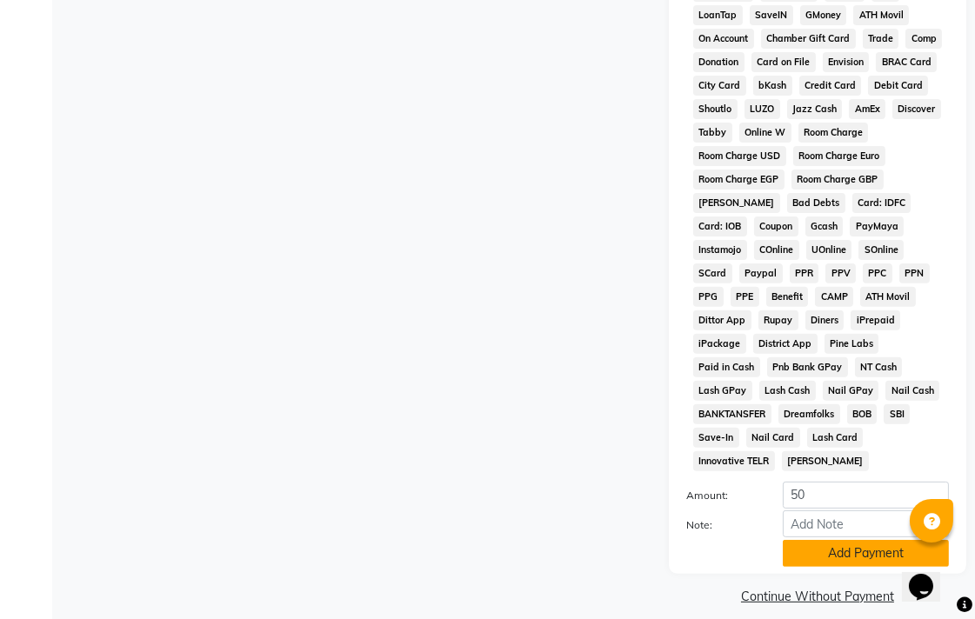
click at [901, 540] on button "Add Payment" at bounding box center [866, 553] width 166 height 27
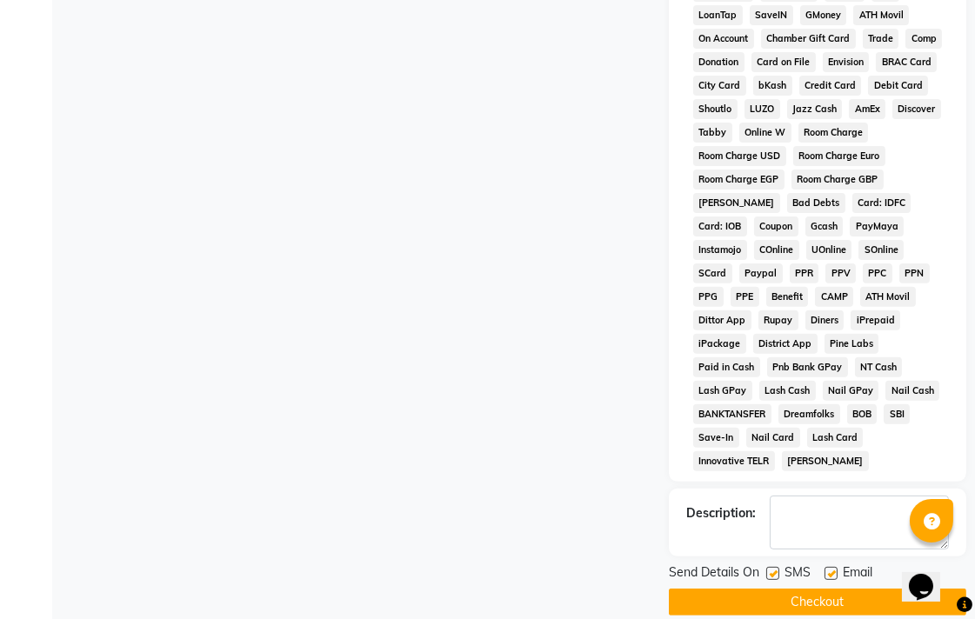
click at [863, 589] on button "Checkout" at bounding box center [817, 602] width 297 height 27
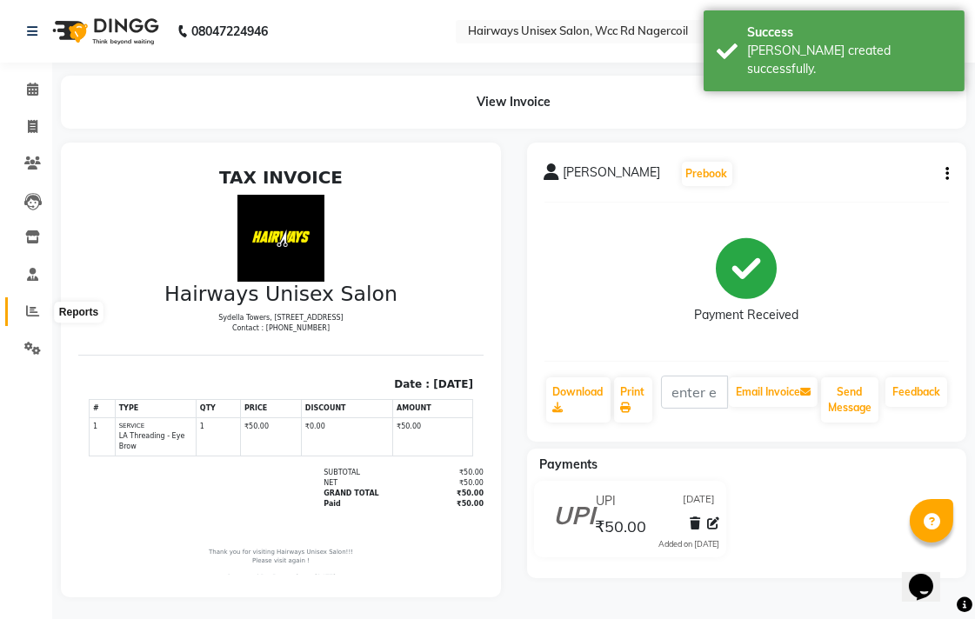
click at [26, 314] on icon at bounding box center [32, 310] width 13 height 13
